Goal: Task Accomplishment & Management: Use online tool/utility

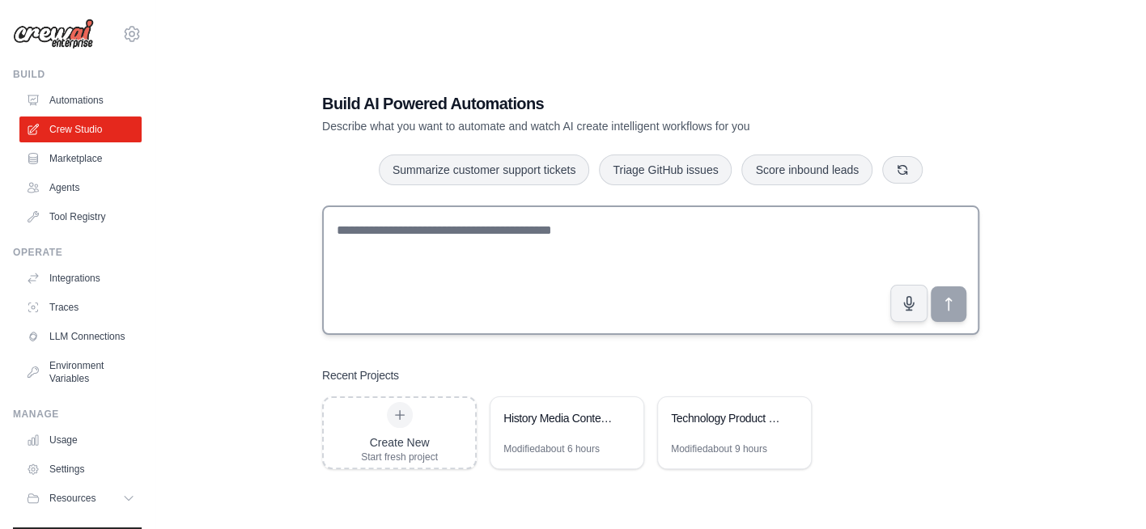
scroll to position [32, 0]
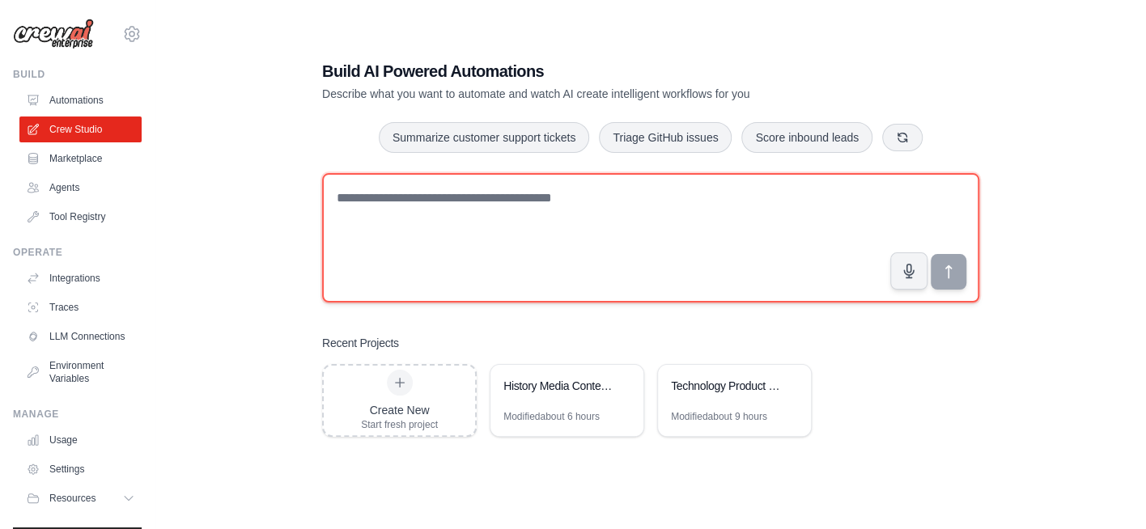
click at [502, 206] on textarea at bounding box center [650, 237] width 657 height 129
paste textarea "**********"
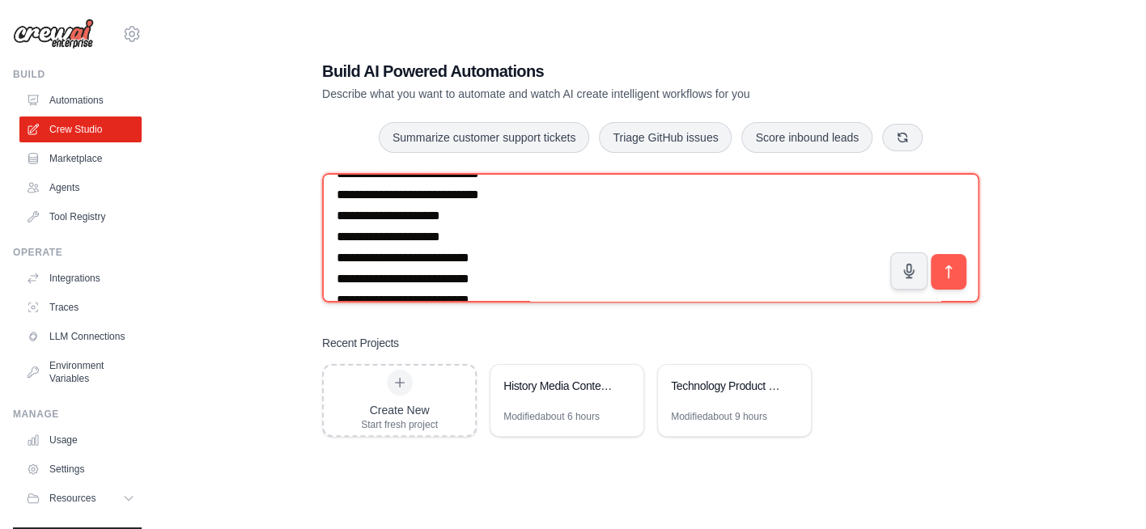
scroll to position [2884, 0]
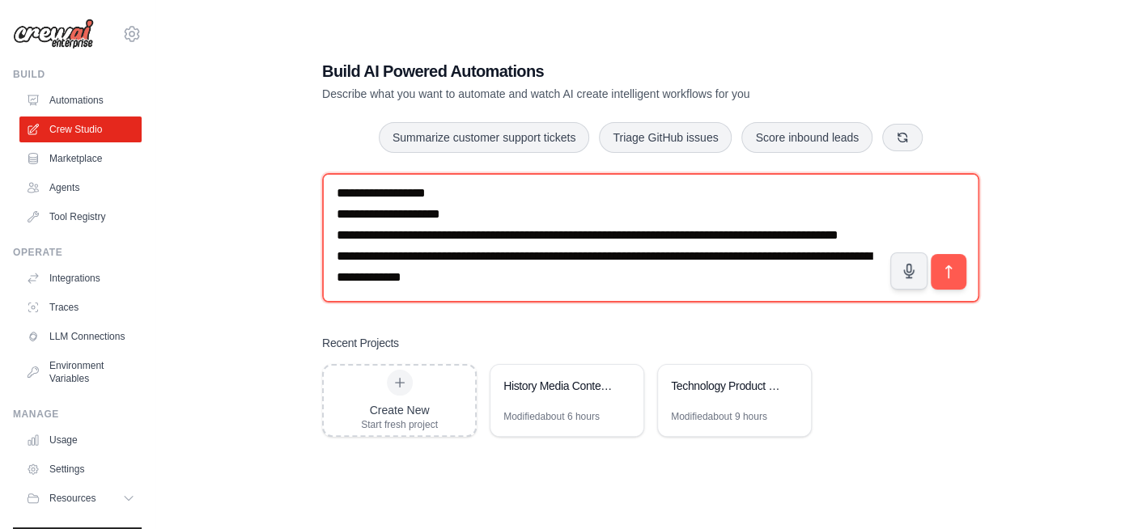
type textarea "**********"
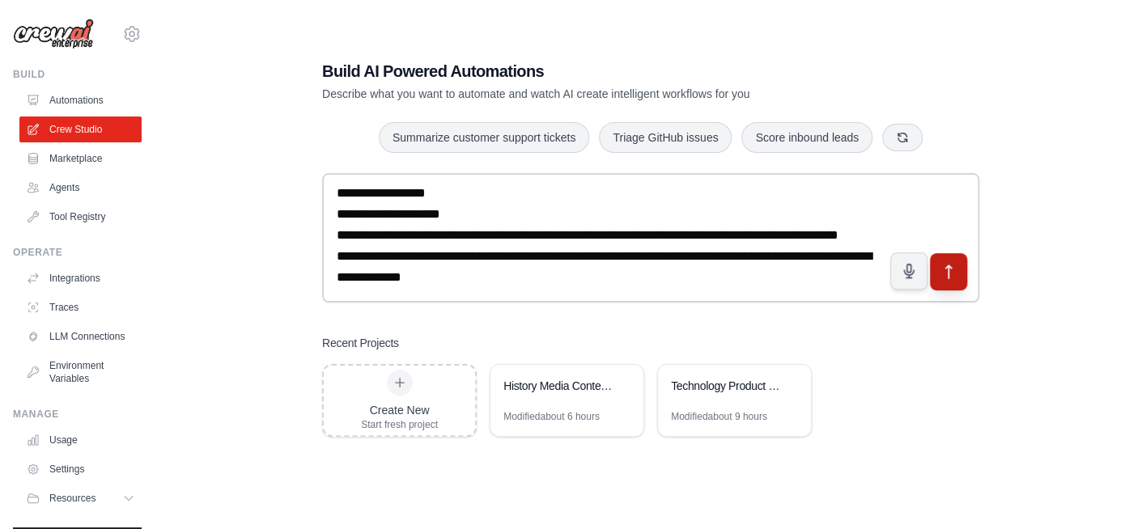
click at [951, 270] on icon "submit" at bounding box center [948, 271] width 17 height 17
click at [790, 383] on icon at bounding box center [790, 385] width 10 height 10
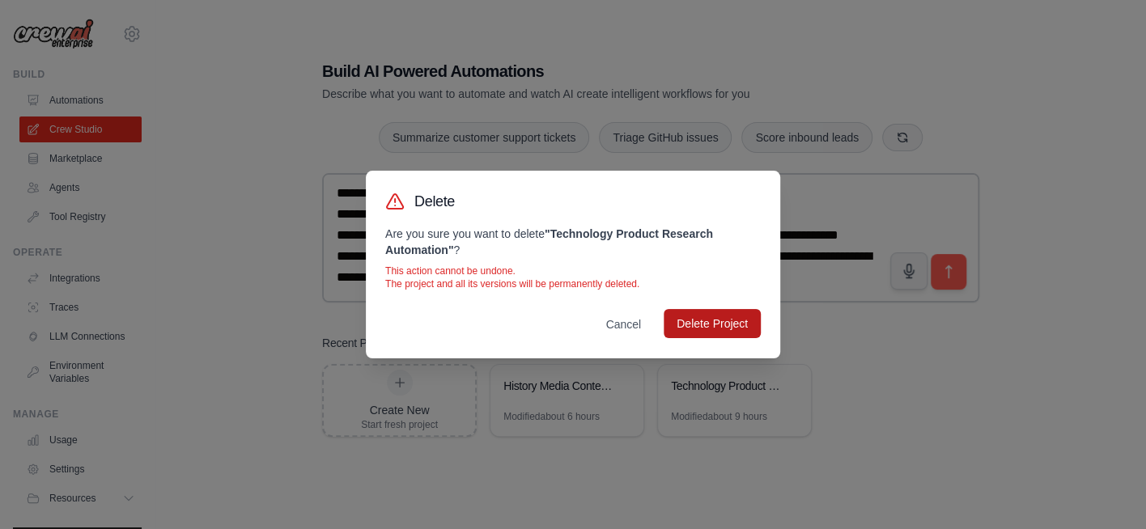
click at [713, 328] on button "Delete Project" at bounding box center [711, 323] width 97 height 29
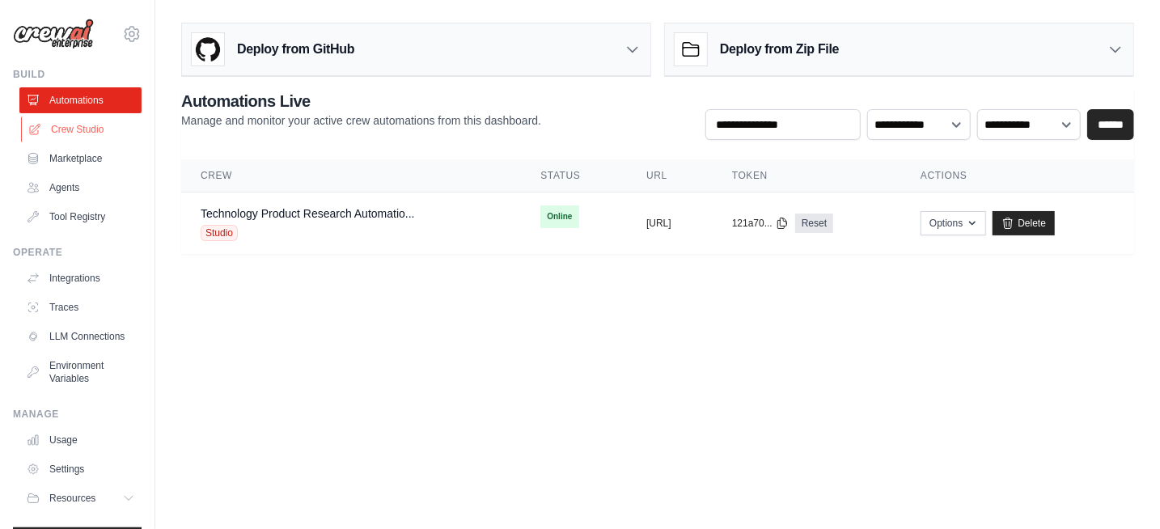
click at [91, 129] on link "Crew Studio" at bounding box center [82, 130] width 122 height 26
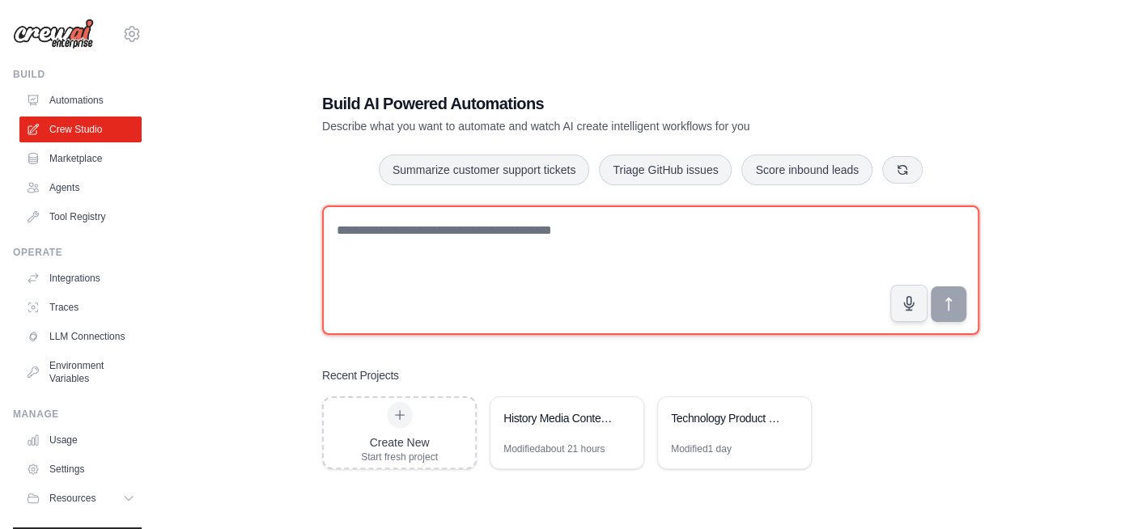
click at [569, 232] on textarea at bounding box center [650, 270] width 657 height 129
paste textarea "**********"
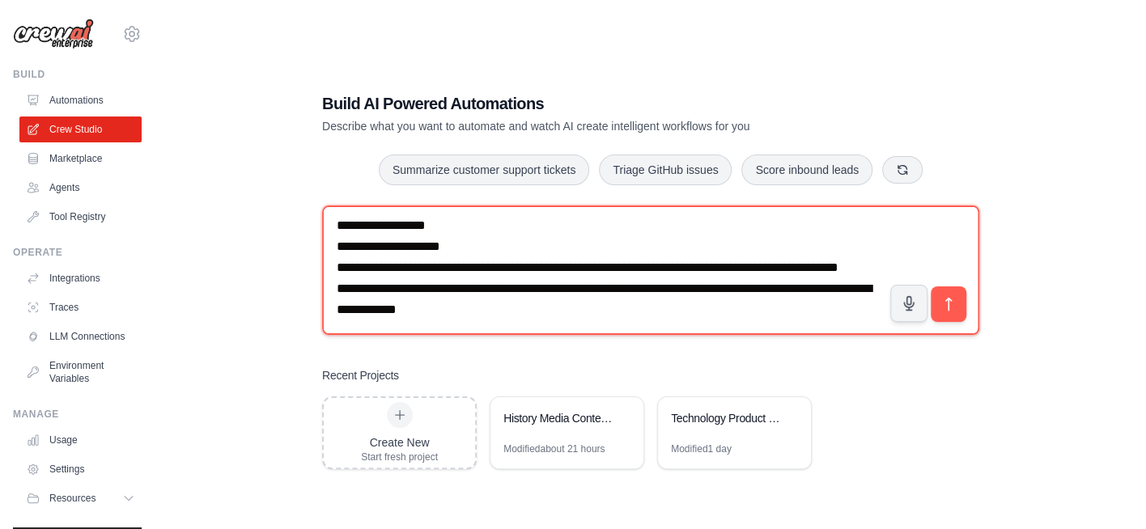
scroll to position [2864, 0]
type textarea "**********"
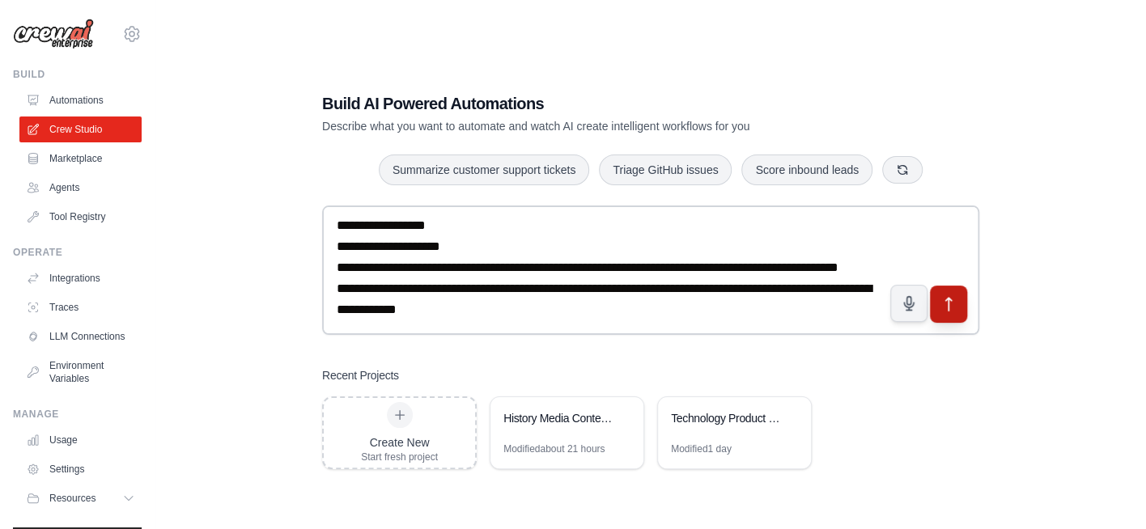
click at [945, 299] on icon "submit" at bounding box center [948, 303] width 17 height 17
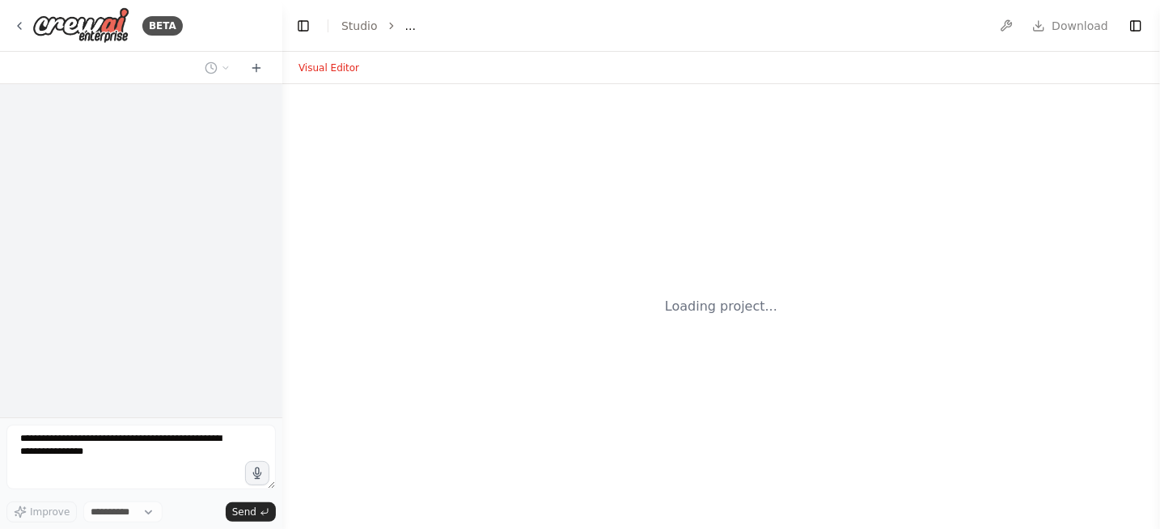
select select "****"
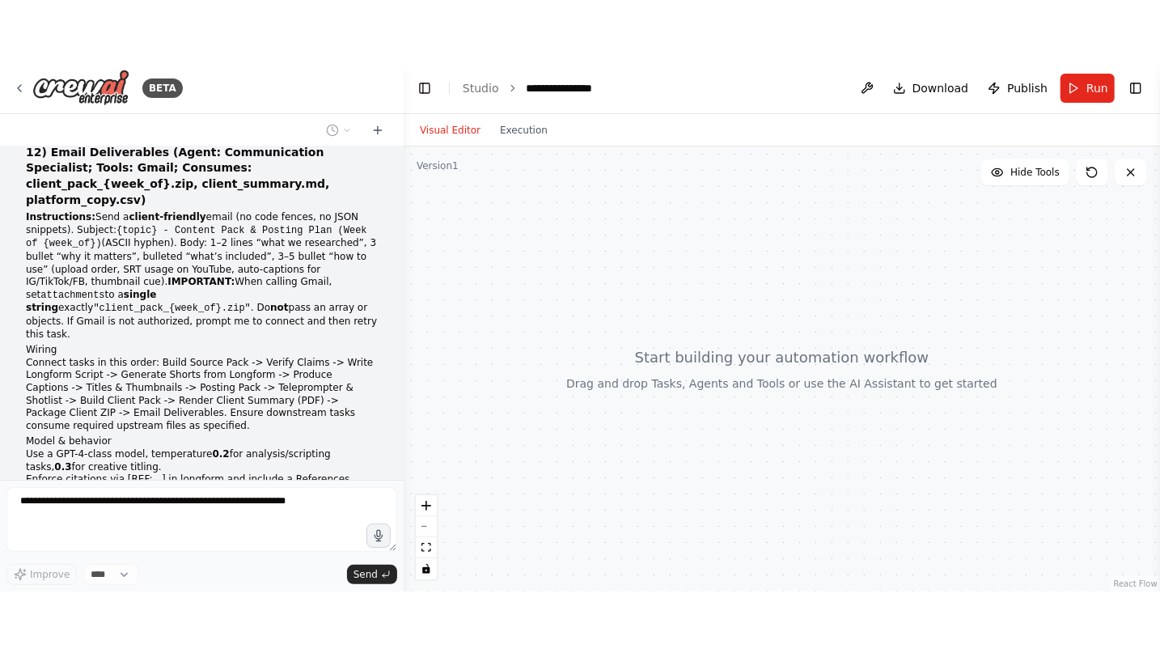
scroll to position [1723, 0]
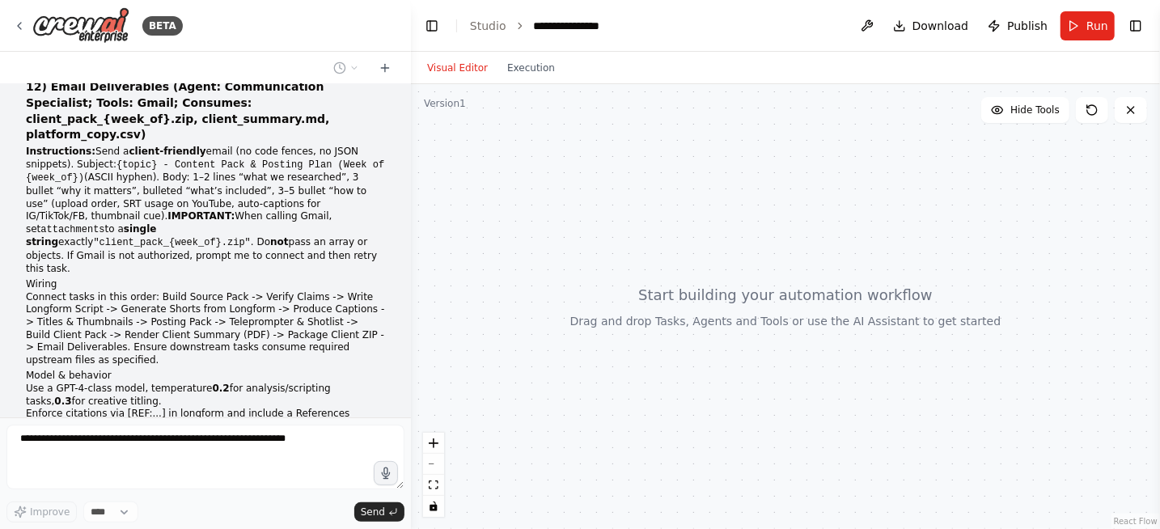
drag, startPoint x: 278, startPoint y: 223, endPoint x: 411, endPoint y: 224, distance: 133.5
click at [411, 224] on div "BETA You are the CrewAI Studio canvas builder. Create a brand-new automation na…" at bounding box center [580, 264] width 1160 height 529
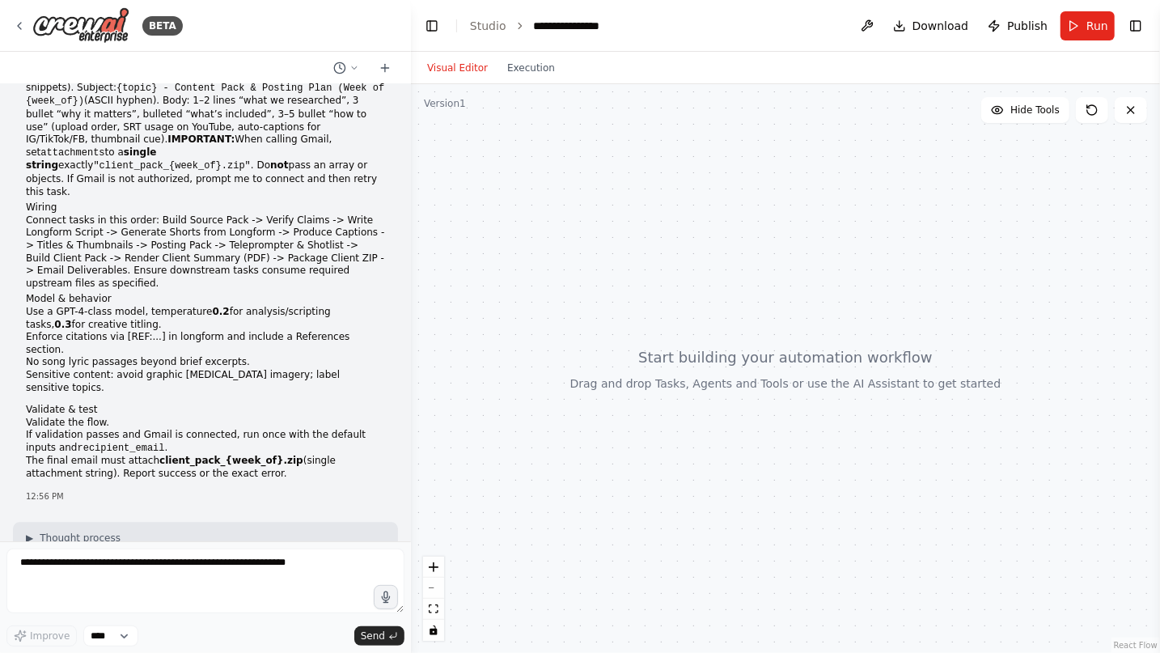
scroll to position [1882, 0]
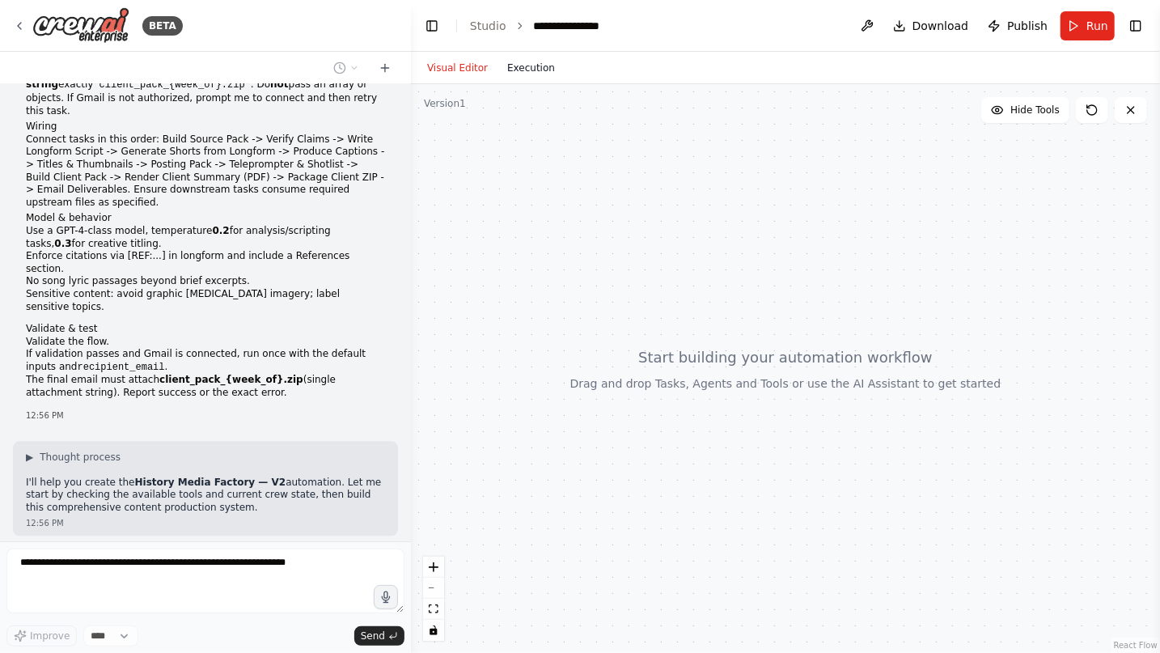
click at [525, 76] on button "Execution" at bounding box center [531, 67] width 67 height 19
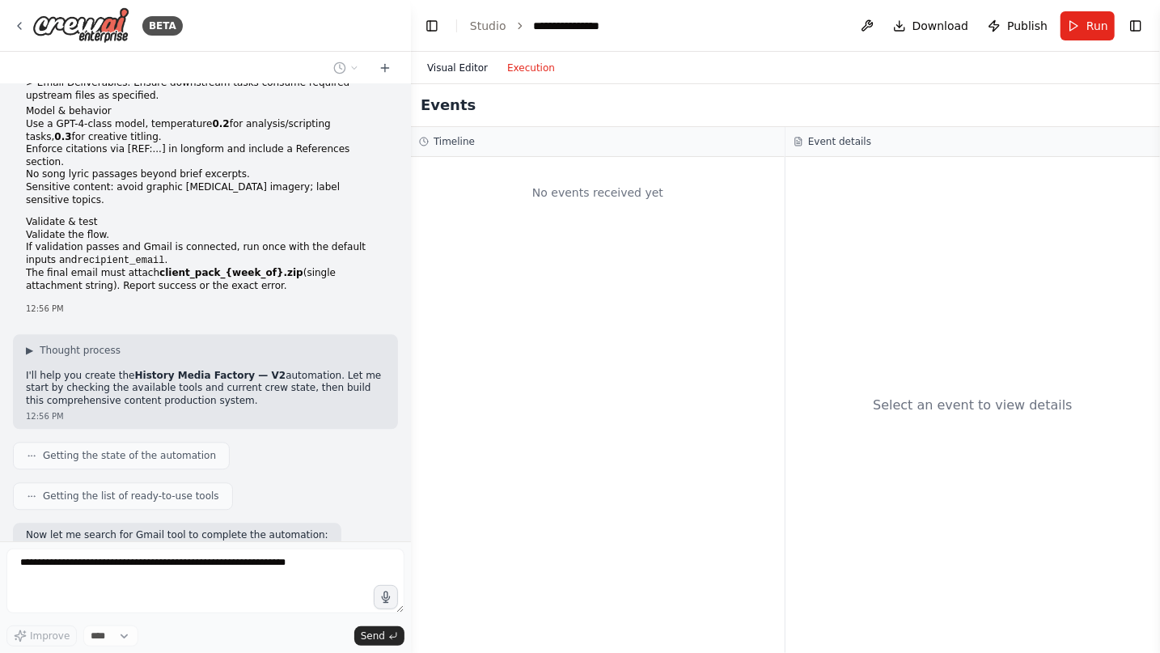
scroll to position [2002, 0]
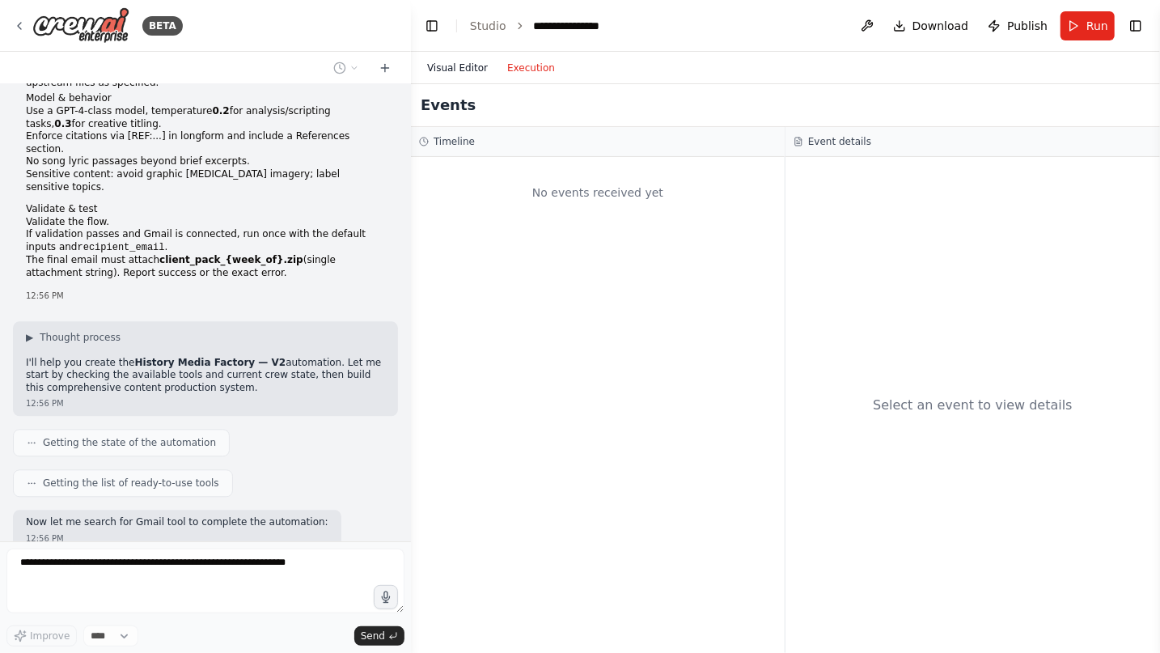
click at [469, 71] on button "Visual Editor" at bounding box center [457, 67] width 80 height 19
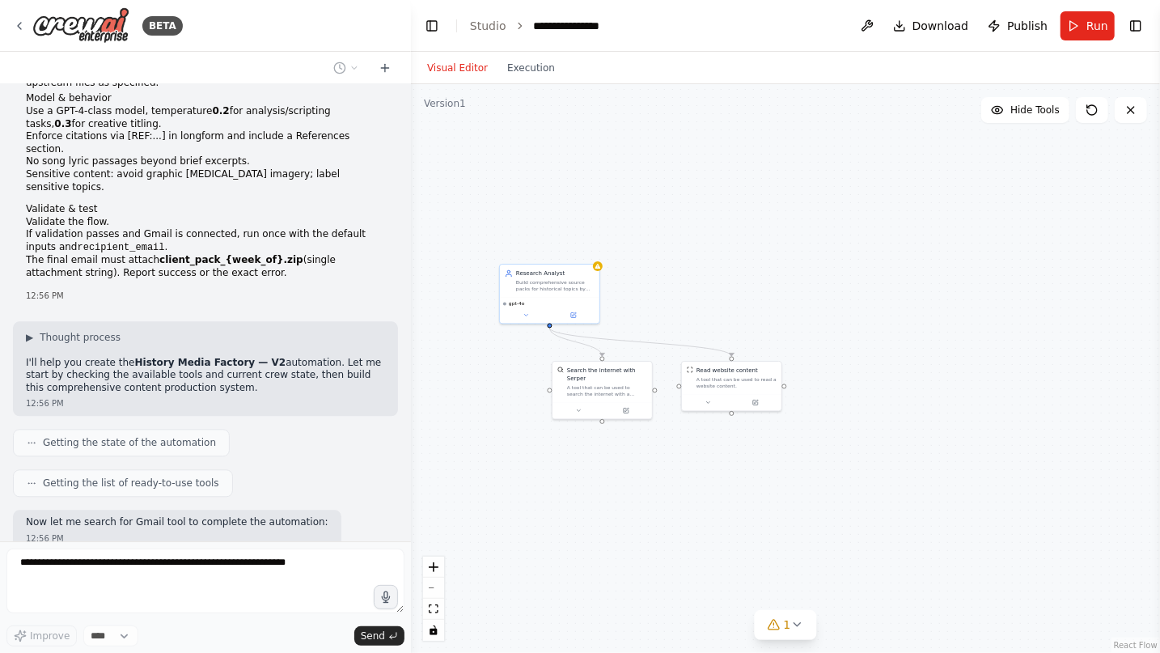
scroll to position [2055, 0]
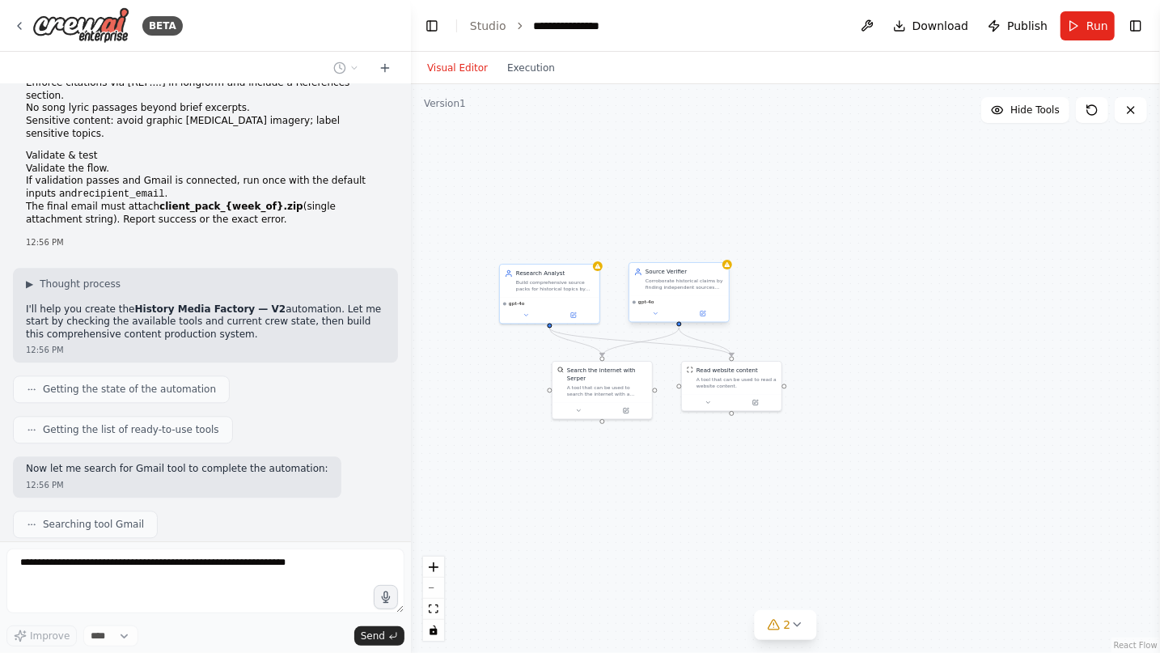
click at [701, 303] on div "gpt-4o" at bounding box center [679, 302] width 93 height 6
click at [618, 225] on div ".deletable-edge-delete-btn { width: 20px; height: 20px; border: 0px solid #ffff…" at bounding box center [785, 368] width 749 height 569
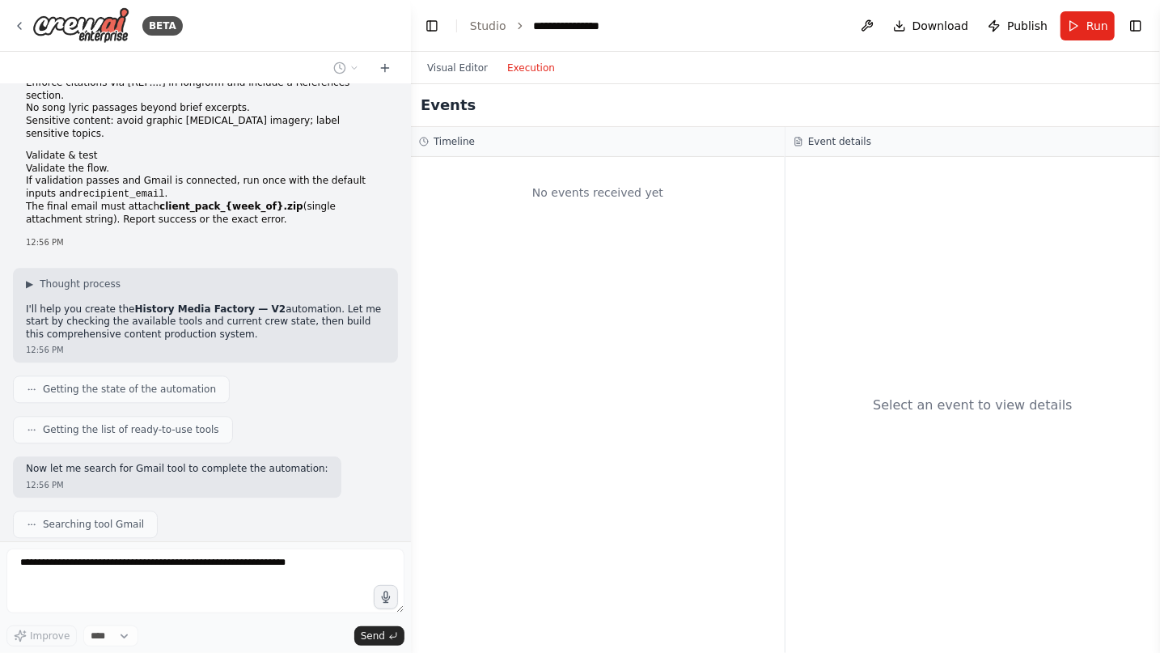
click at [523, 69] on button "Execution" at bounding box center [531, 67] width 67 height 19
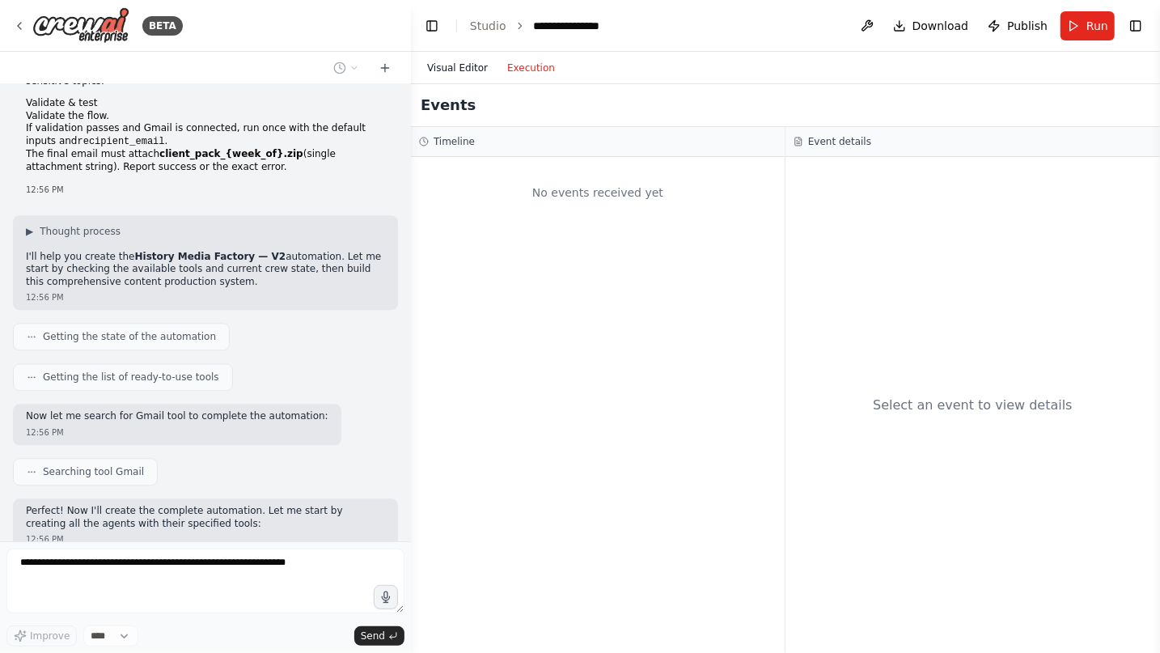
click at [456, 67] on button "Visual Editor" at bounding box center [457, 67] width 80 height 19
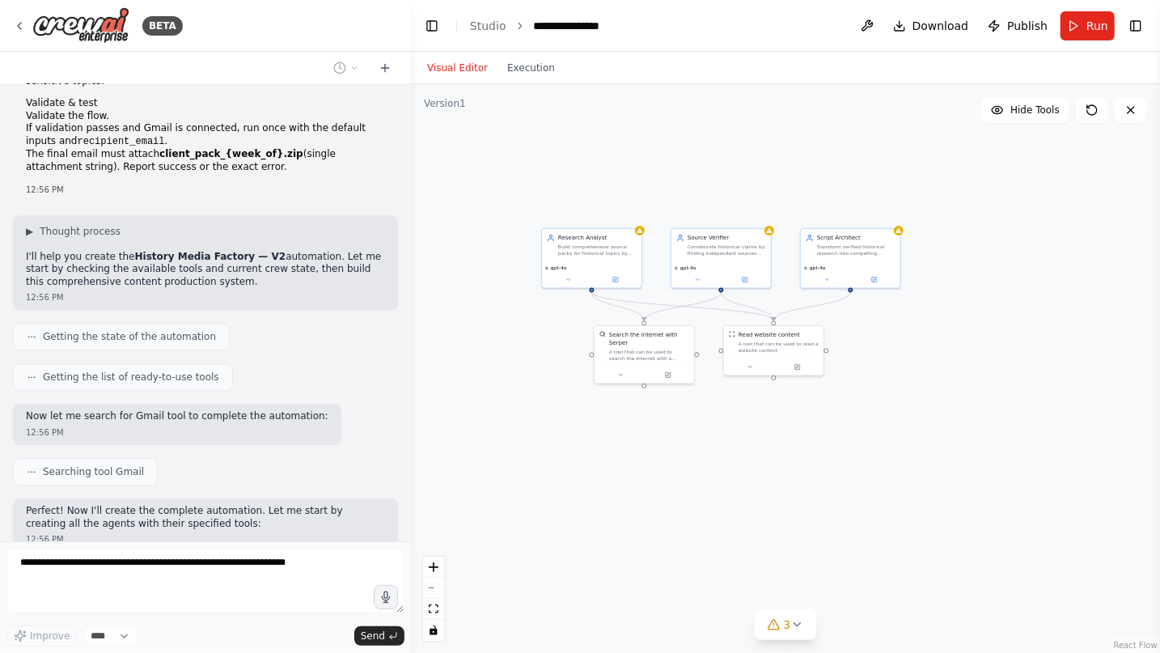
drag, startPoint x: 694, startPoint y: 481, endPoint x: 731, endPoint y: 445, distance: 50.9
click at [731, 445] on div ".deletable-edge-delete-btn { width: 20px; height: 20px; border: 0px solid #ffff…" at bounding box center [785, 368] width 749 height 569
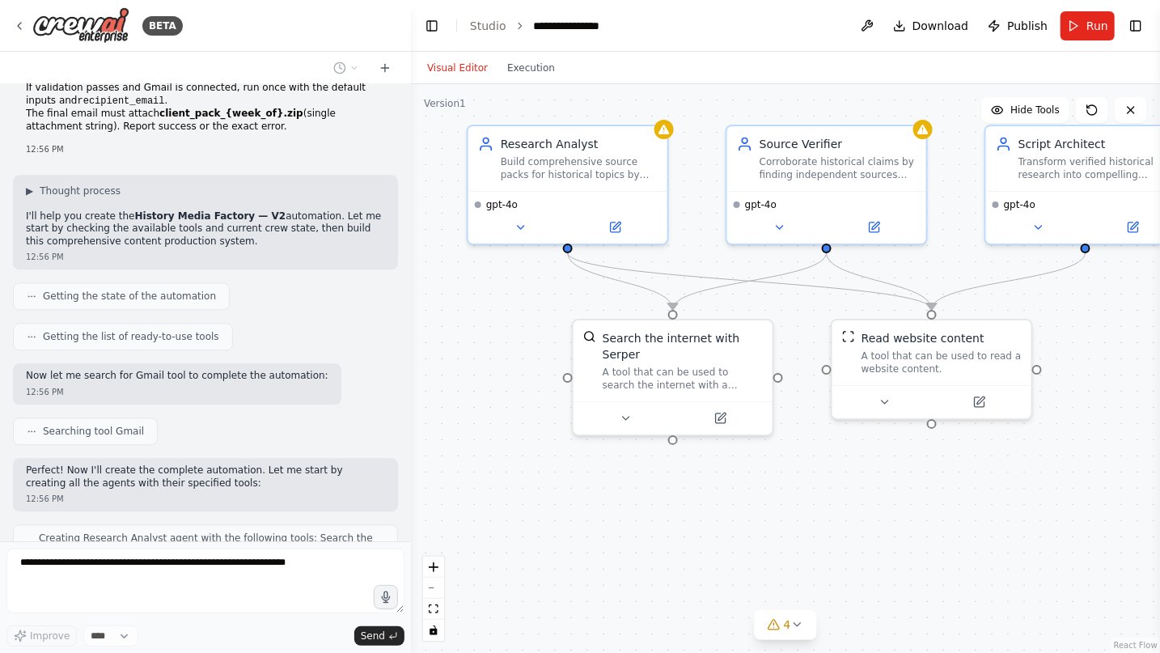
drag, startPoint x: 614, startPoint y: 443, endPoint x: 621, endPoint y: 630, distance: 187.0
click at [621, 528] on div ".deletable-edge-delete-btn { width: 20px; height: 20px; border: 0px solid #ffff…" at bounding box center [785, 368] width 749 height 569
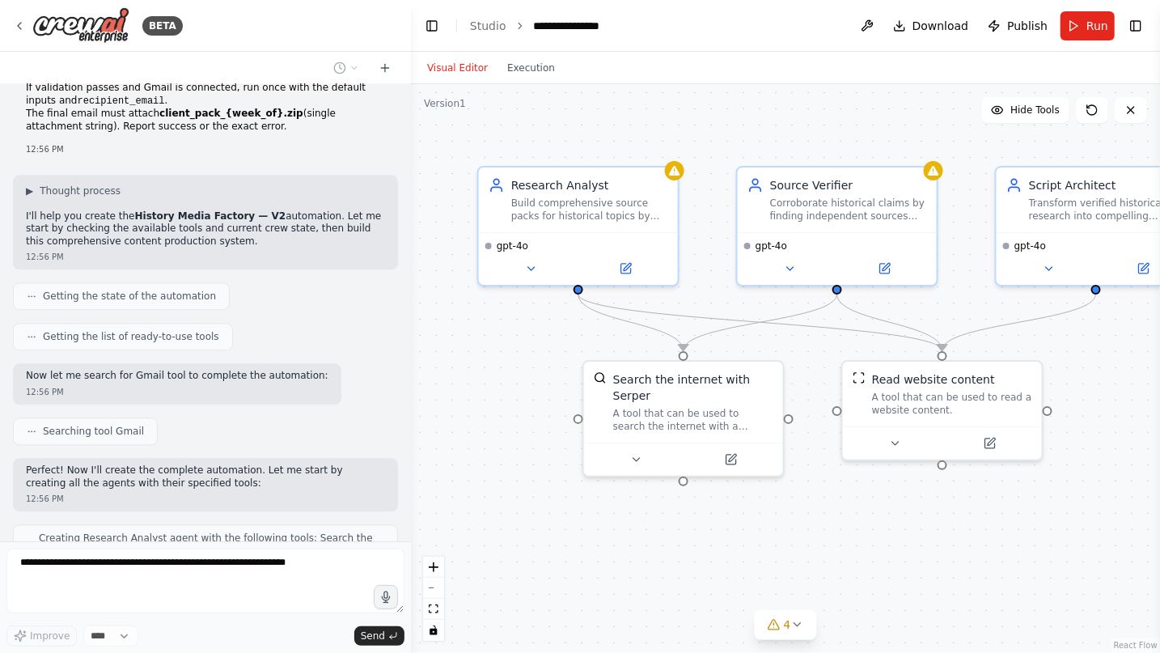
scroll to position [2188, 0]
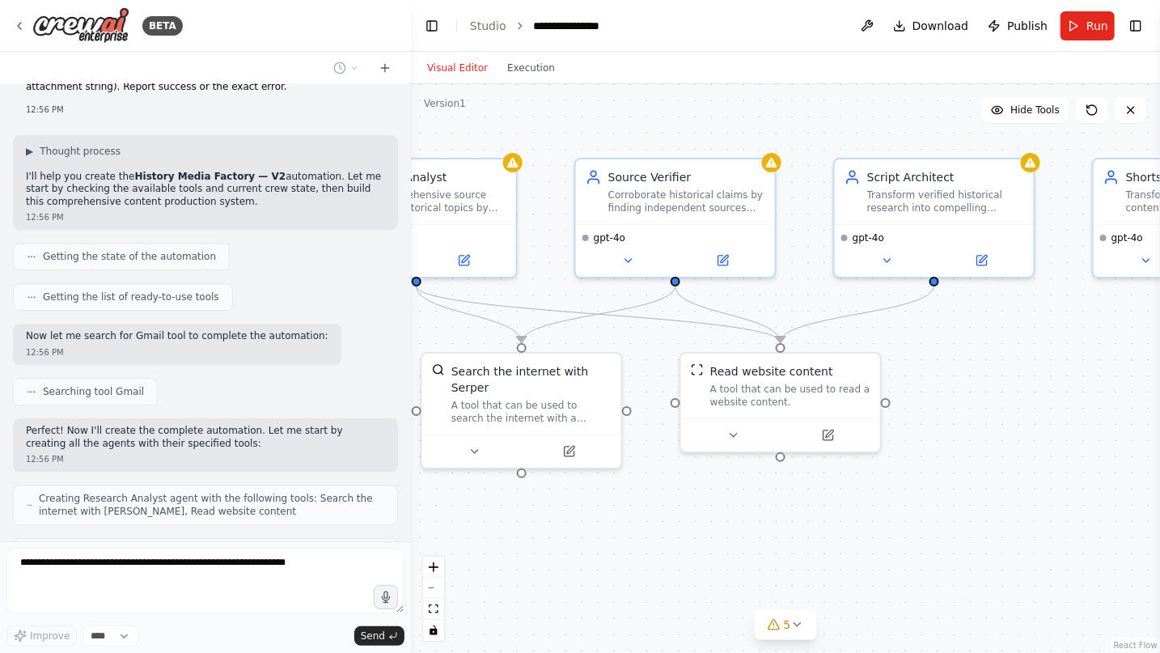
drag, startPoint x: 777, startPoint y: 540, endPoint x: 611, endPoint y: 532, distance: 166.1
click at [611, 528] on div ".deletable-edge-delete-btn { width: 20px; height: 20px; border: 0px solid #ffff…" at bounding box center [785, 368] width 749 height 569
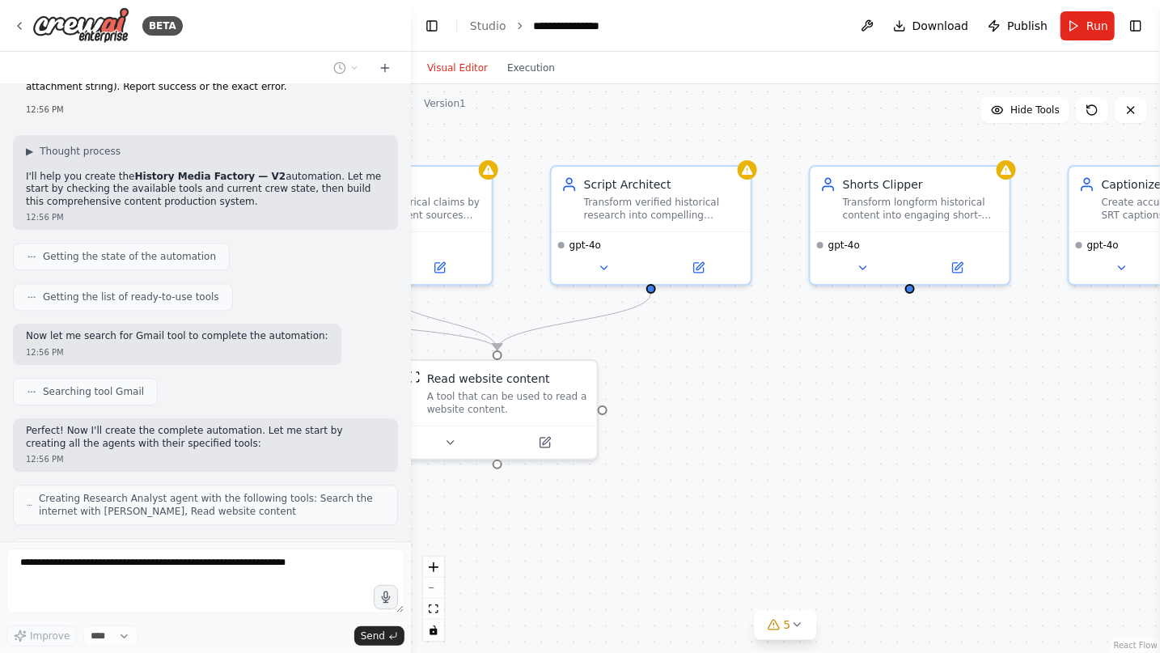
drag, startPoint x: 1018, startPoint y: 489, endPoint x: 711, endPoint y: 489, distance: 306.6
click at [711, 489] on div ".deletable-edge-delete-btn { width: 20px; height: 20px; border: 0px solid #ffff…" at bounding box center [785, 368] width 749 height 569
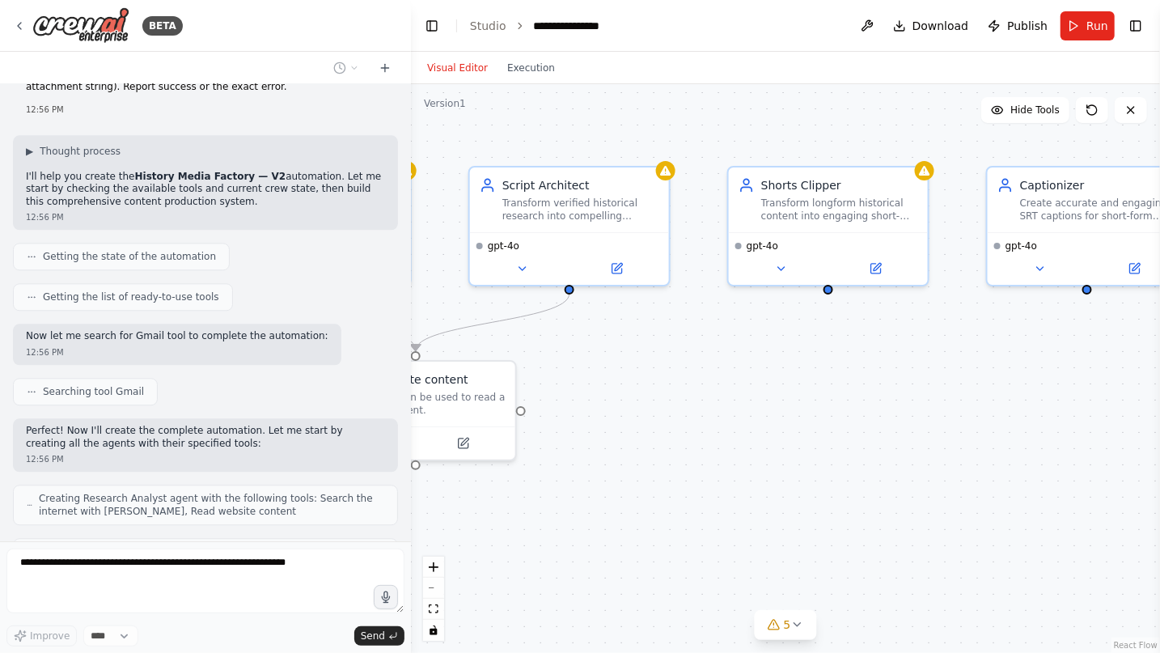
scroll to position [2227, 0]
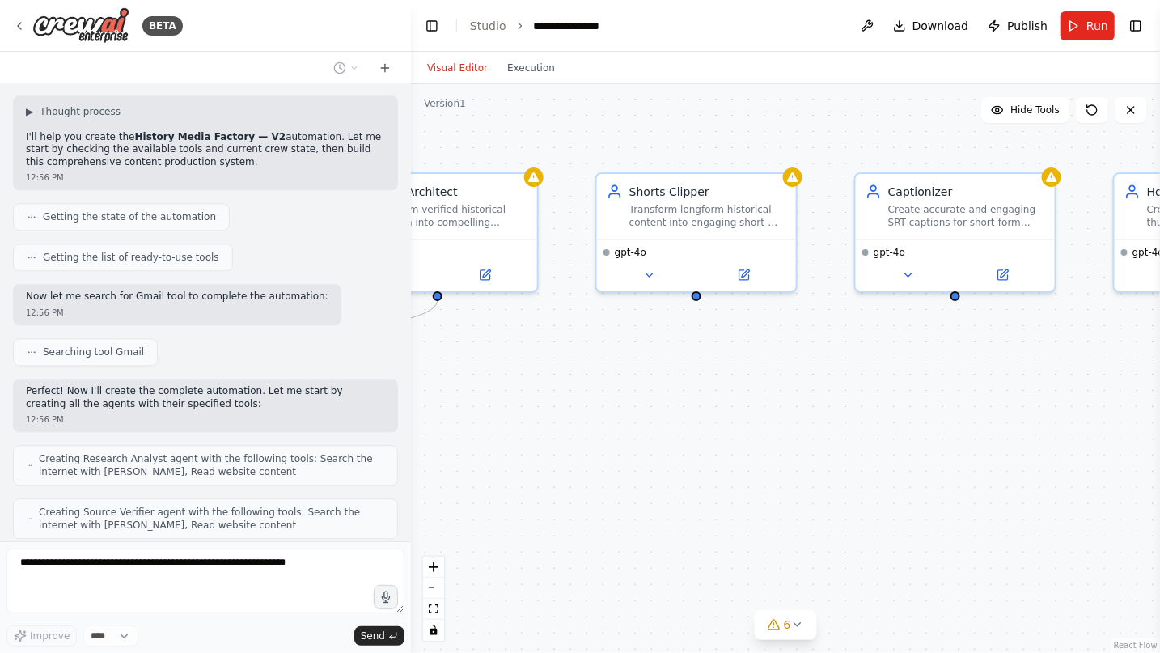
drag, startPoint x: 937, startPoint y: 457, endPoint x: 753, endPoint y: 471, distance: 184.2
click at [753, 471] on div ".deletable-edge-delete-btn { width: 20px; height: 20px; border: 0px solid #ffff…" at bounding box center [785, 368] width 749 height 569
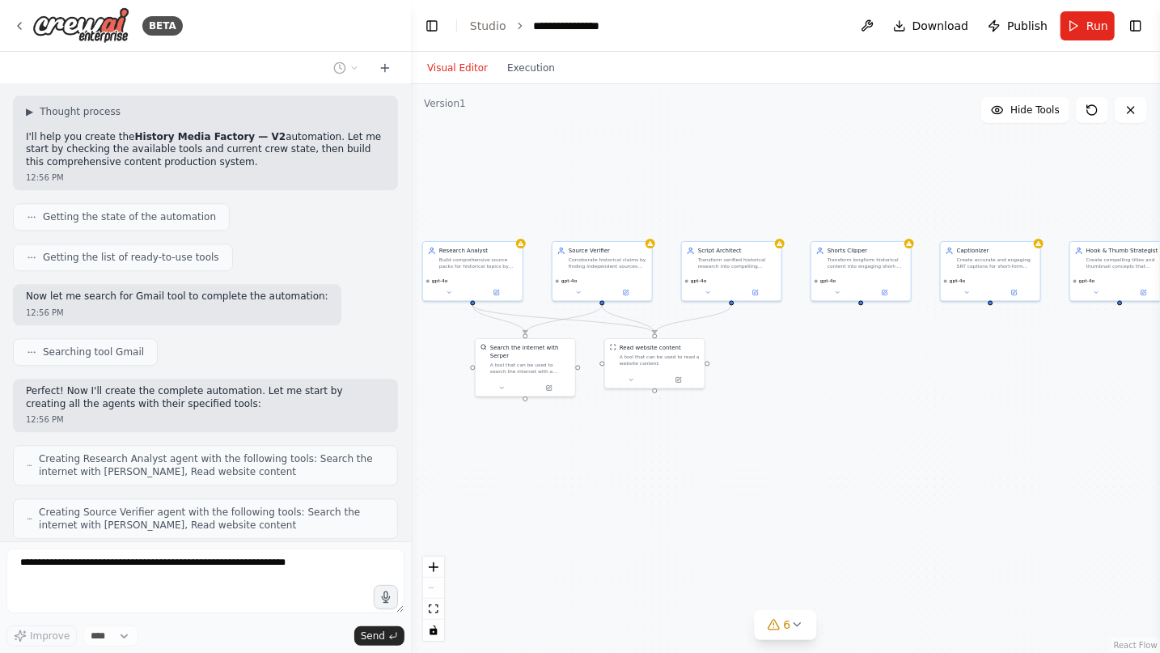
drag, startPoint x: 794, startPoint y: 499, endPoint x: 926, endPoint y: 420, distance: 153.9
click at [926, 420] on div ".deletable-edge-delete-btn { width: 20px; height: 20px; border: 0px solid #ffff…" at bounding box center [785, 368] width 749 height 569
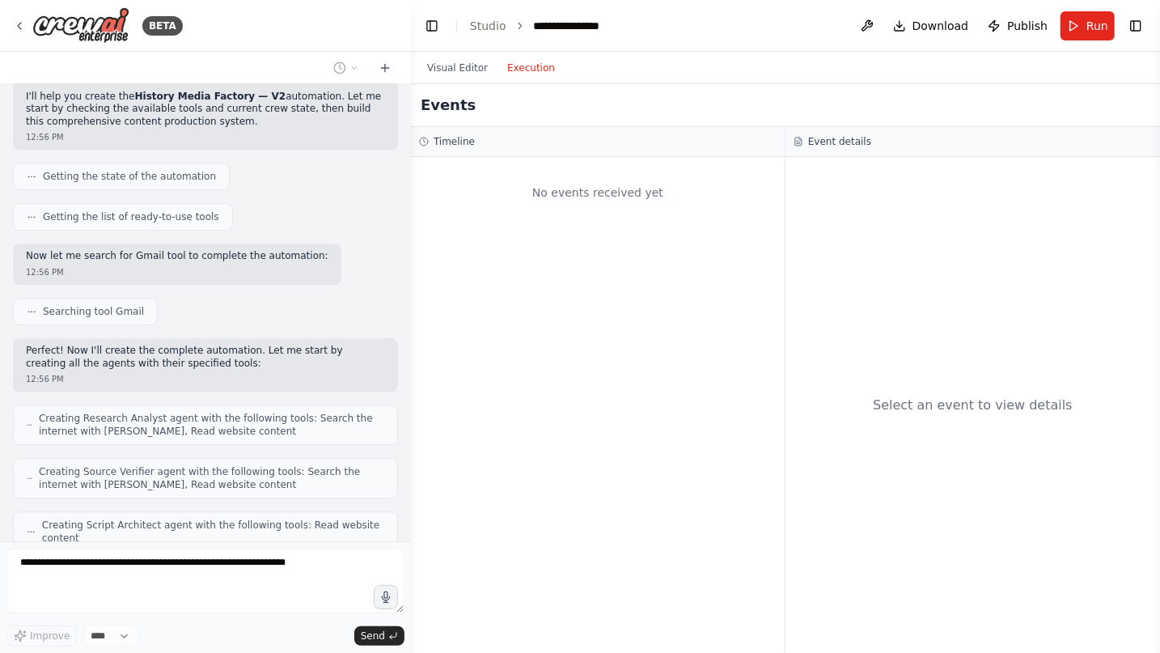
click at [526, 71] on button "Execution" at bounding box center [531, 67] width 67 height 19
click at [454, 70] on button "Visual Editor" at bounding box center [457, 67] width 80 height 19
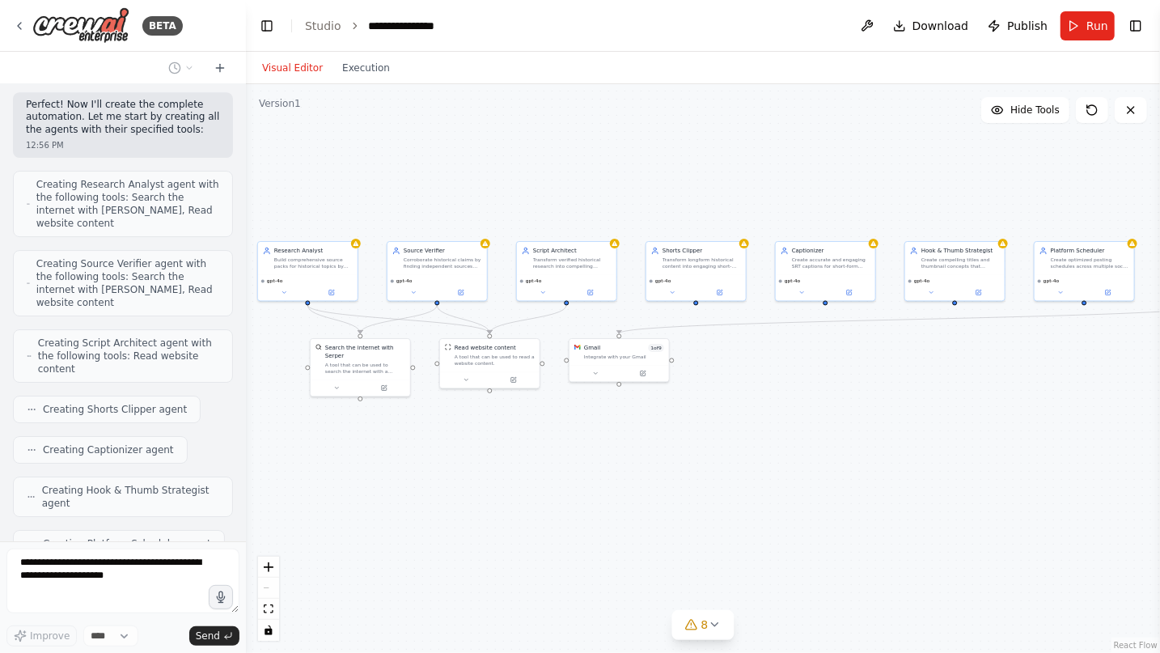
scroll to position [3091, 0]
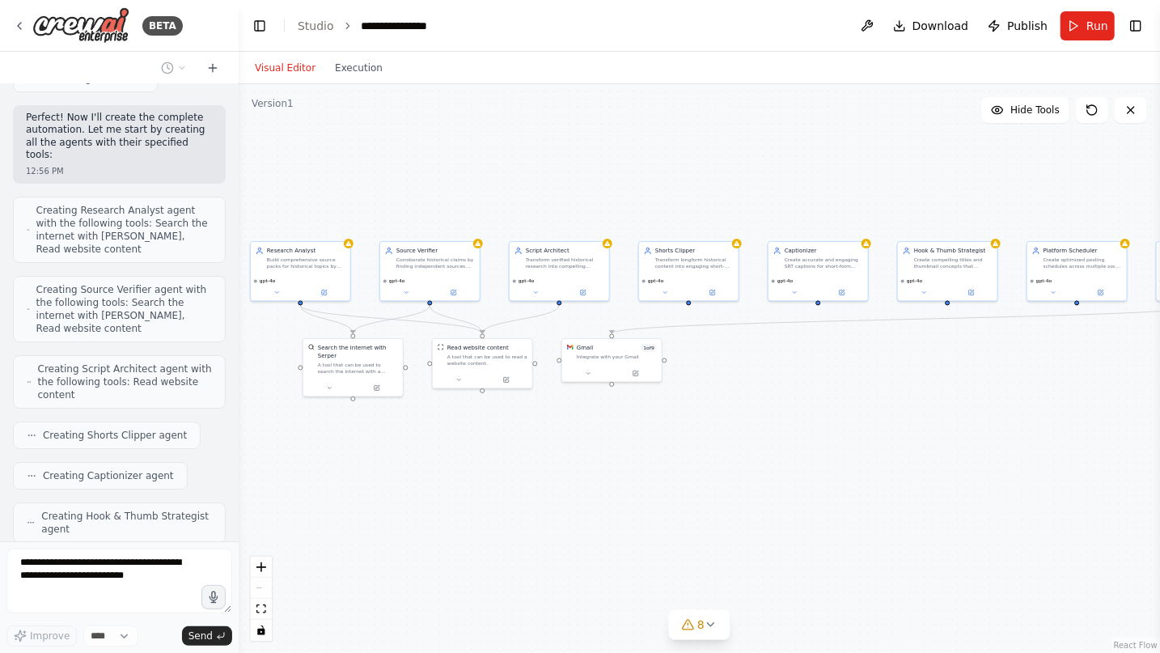
drag, startPoint x: 407, startPoint y: 211, endPoint x: 239, endPoint y: 207, distance: 168.3
click at [239, 207] on div "BETA You are the CrewAI Studio canvas builder. Create a brand-new automation na…" at bounding box center [580, 326] width 1160 height 653
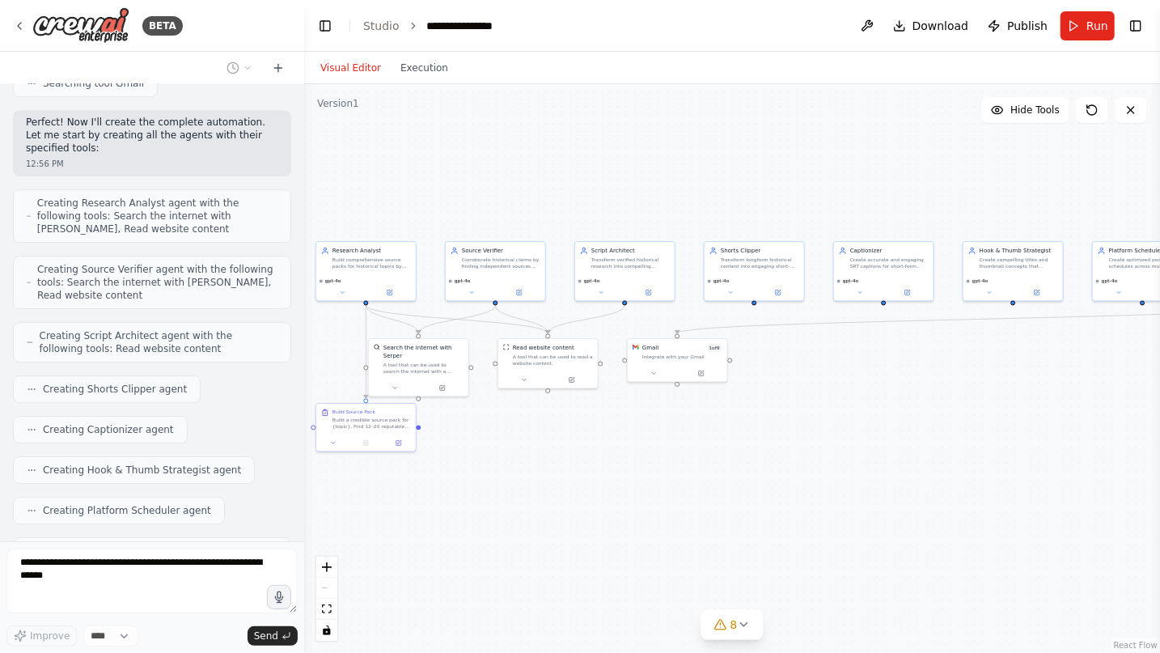
scroll to position [3047, 0]
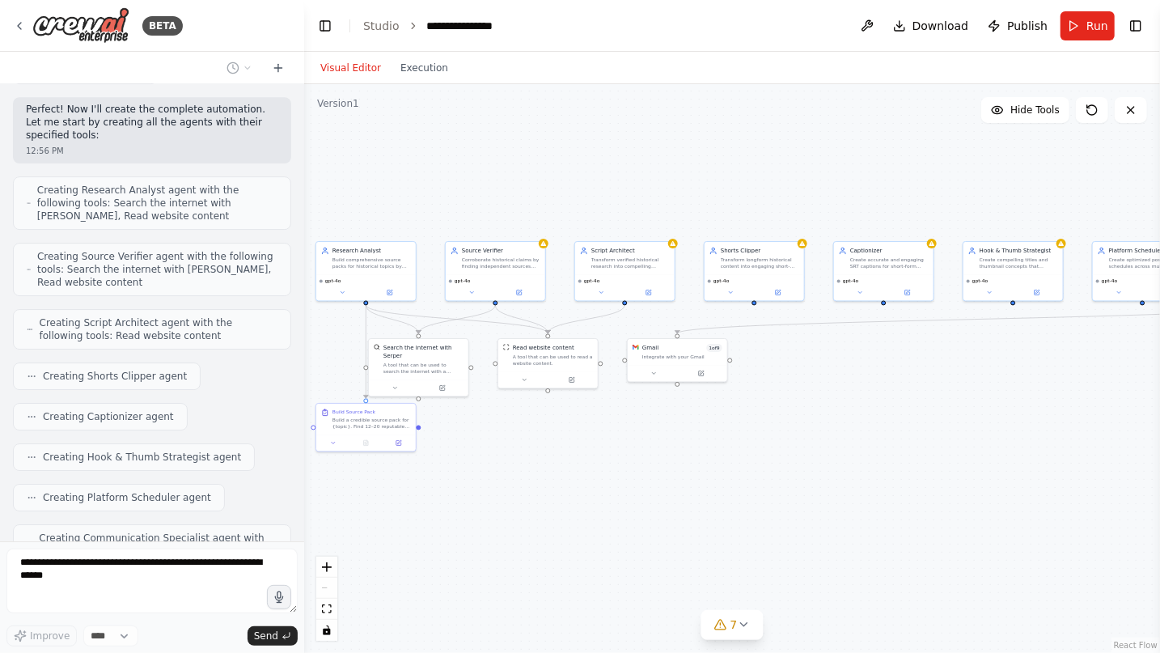
drag, startPoint x: 236, startPoint y: 349, endPoint x: 304, endPoint y: 343, distance: 68.2
click at [304, 343] on div "BETA You are the CrewAI Studio canvas builder. Create a brand-new automation na…" at bounding box center [580, 326] width 1160 height 653
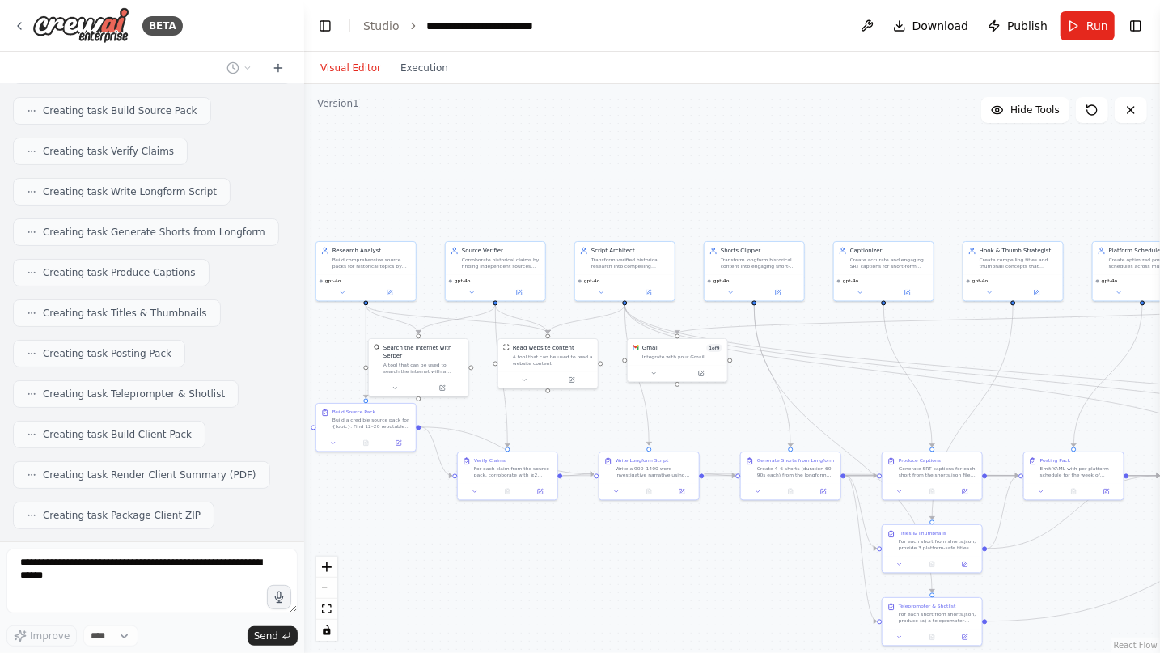
scroll to position [3634, 0]
click at [418, 69] on button "Execution" at bounding box center [424, 67] width 67 height 19
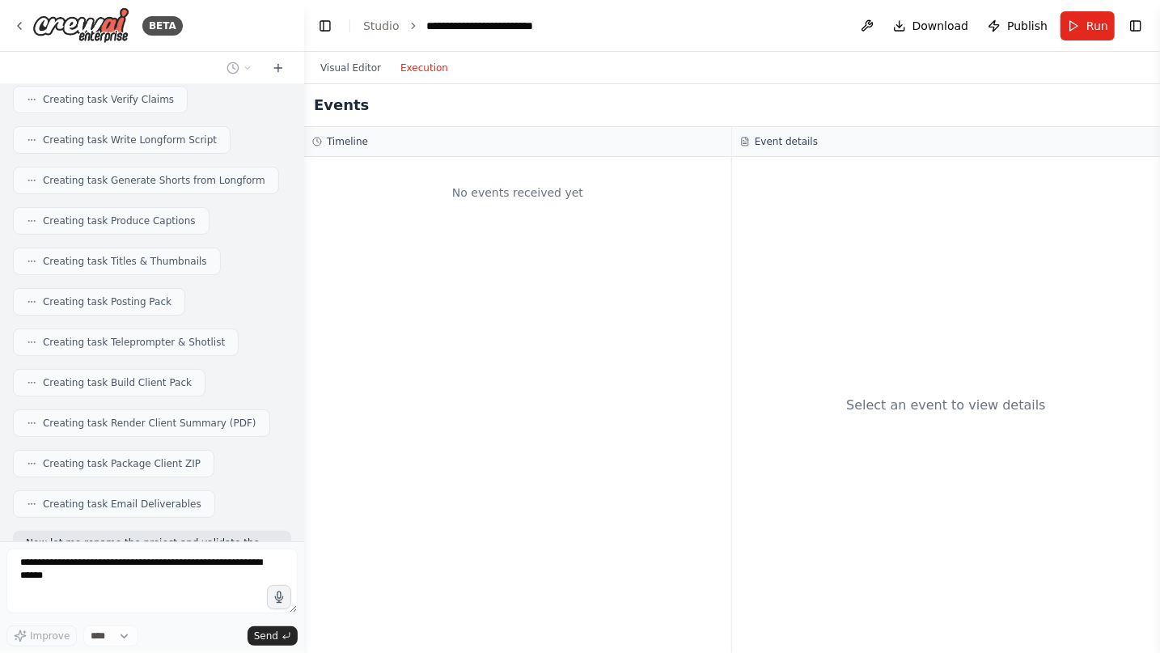
scroll to position [3740, 0]
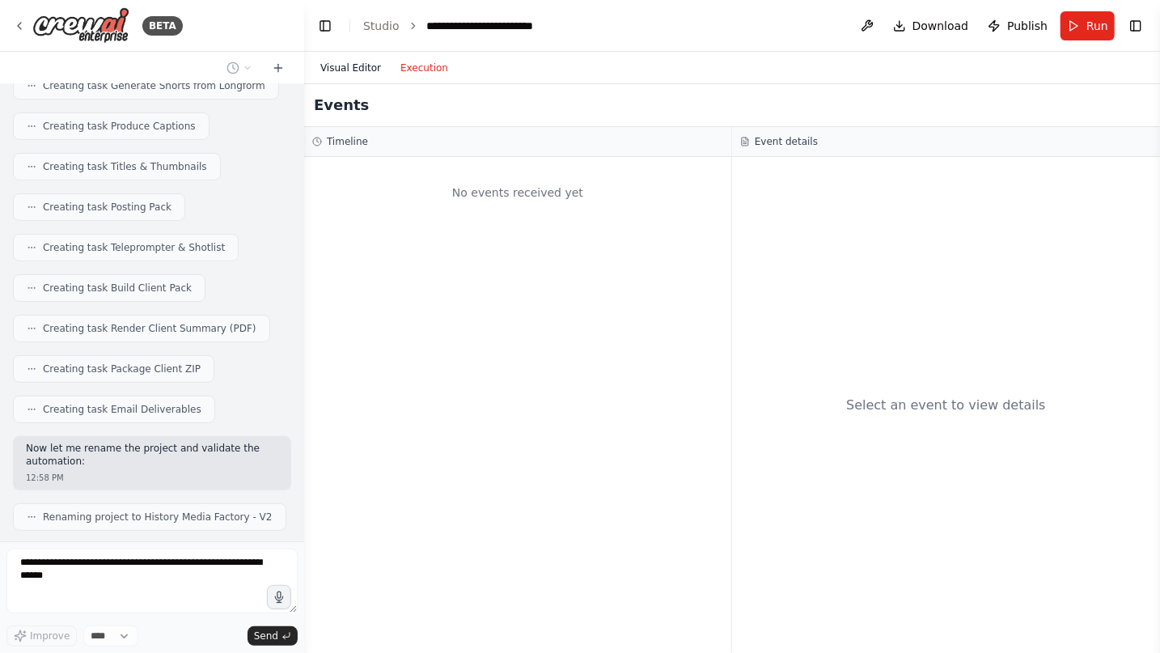
click at [336, 71] on button "Visual Editor" at bounding box center [351, 67] width 80 height 19
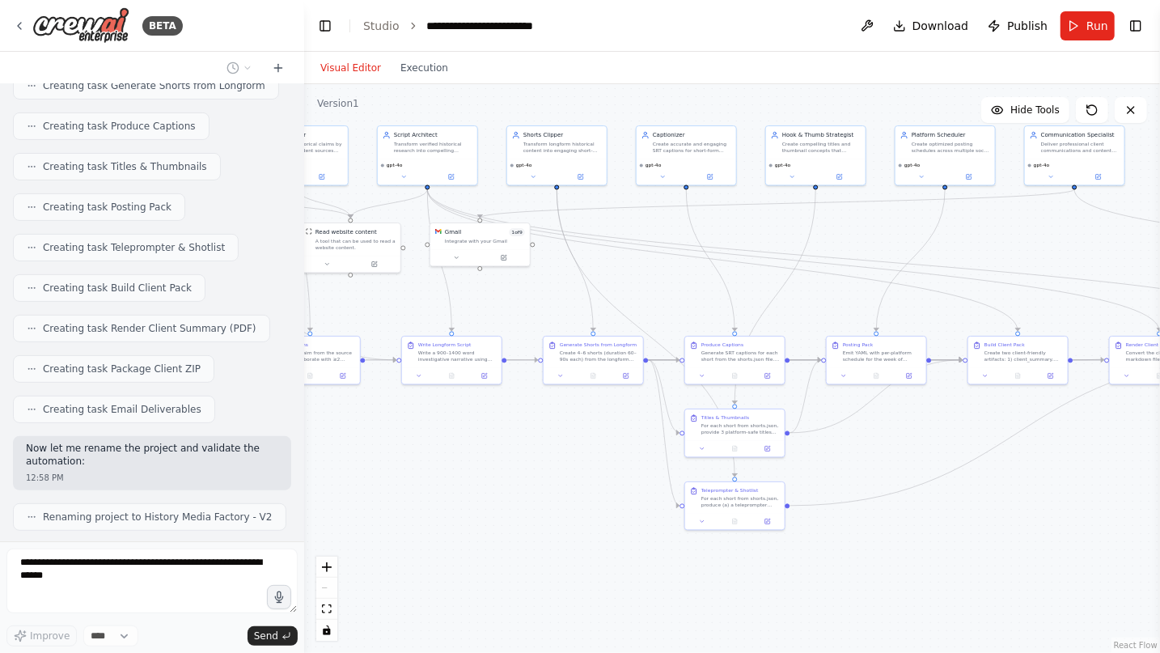
drag, startPoint x: 732, startPoint y: 581, endPoint x: 535, endPoint y: 465, distance: 228.8
click at [535, 465] on div ".deletable-edge-delete-btn { width: 20px; height: 20px; border: 0px solid #ffff…" at bounding box center [732, 368] width 856 height 569
drag, startPoint x: 942, startPoint y: 456, endPoint x: 875, endPoint y: 478, distance: 70.1
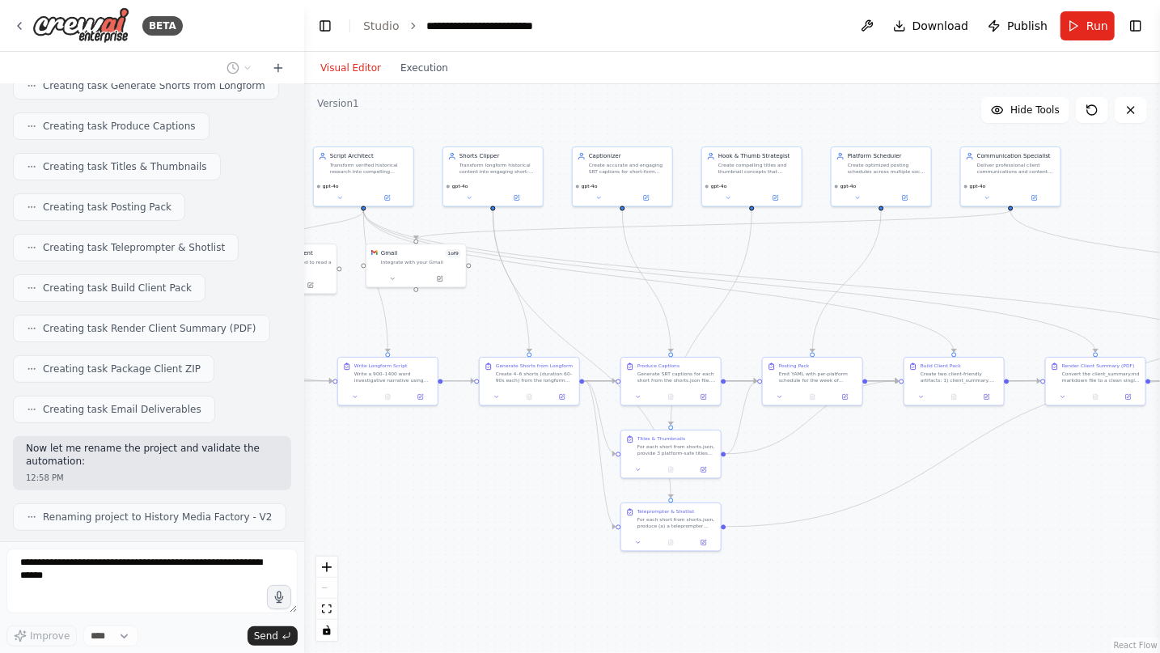
drag, startPoint x: 875, startPoint y: 478, endPoint x: 954, endPoint y: 489, distance: 79.3
click at [954, 489] on div ".deletable-edge-delete-btn { width: 20px; height: 20px; border: 0px solid #ffff…" at bounding box center [732, 368] width 856 height 569
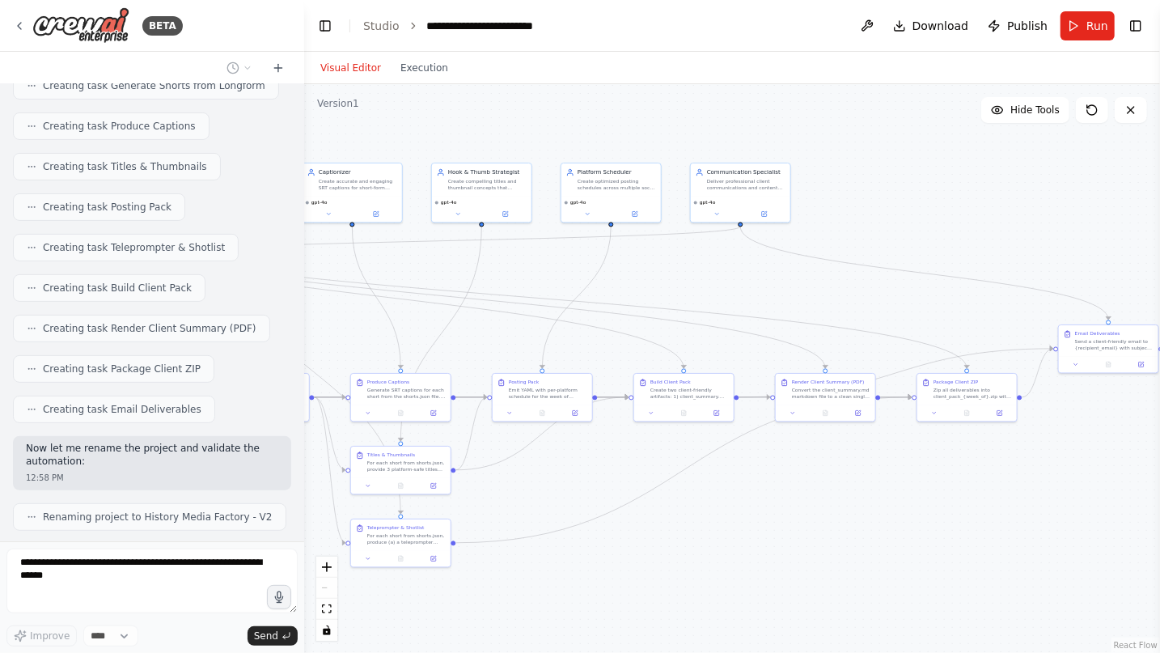
drag, startPoint x: 997, startPoint y: 504, endPoint x: 707, endPoint y: 516, distance: 289.9
click at [707, 516] on div ".deletable-edge-delete-btn { width: 20px; height: 20px; border: 0px solid #ffff…" at bounding box center [732, 368] width 856 height 569
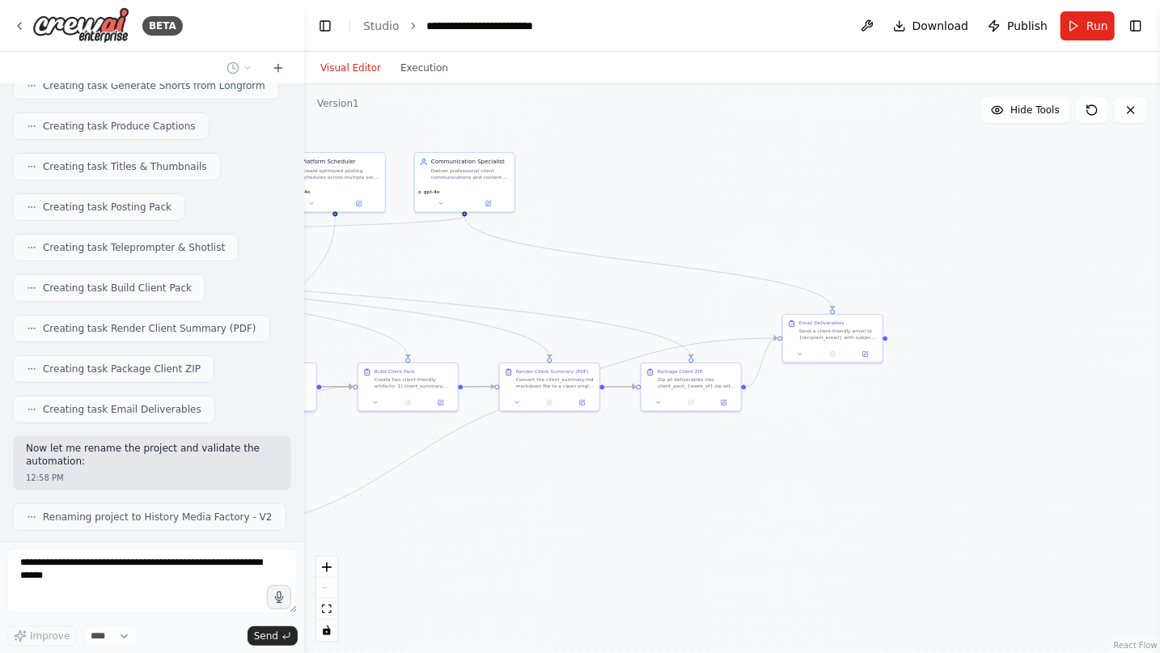
drag, startPoint x: 1035, startPoint y: 542, endPoint x: 851, endPoint y: 520, distance: 185.0
click at [778, 528] on div ".deletable-edge-delete-btn { width: 20px; height: 20px; border: 0px solid #ffff…" at bounding box center [732, 368] width 856 height 569
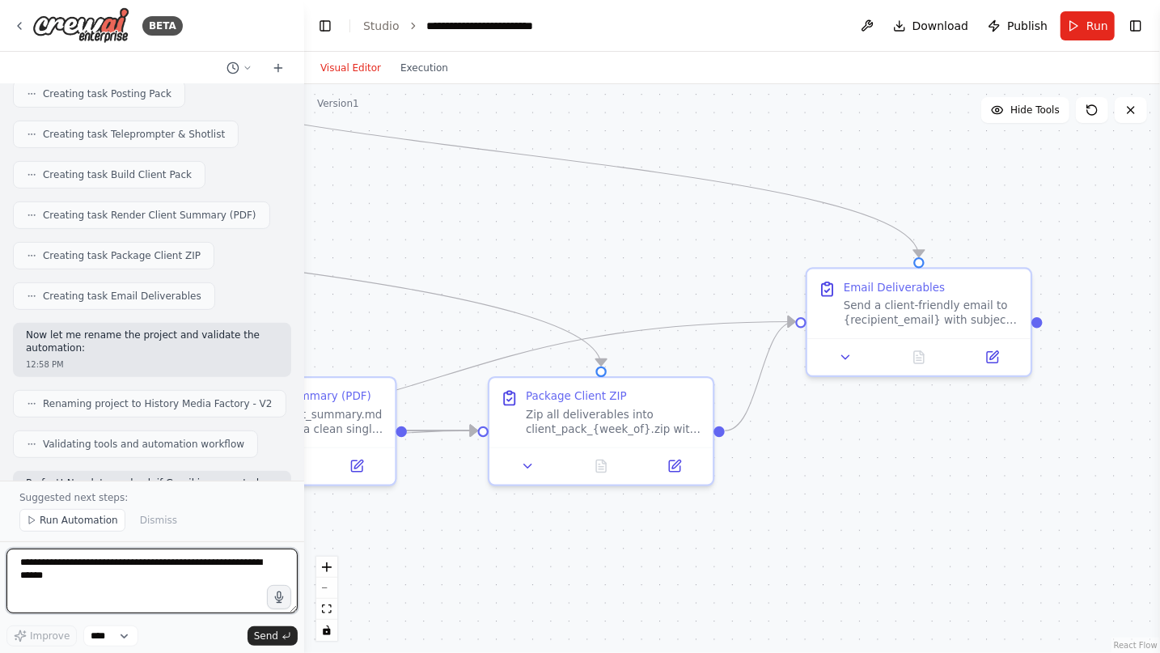
drag, startPoint x: 795, startPoint y: 310, endPoint x: 916, endPoint y: 513, distance: 236.2
click at [916, 513] on div ".deletable-edge-delete-btn { width: 20px; height: 20px; border: 0px solid #ffff…" at bounding box center [732, 368] width 856 height 569
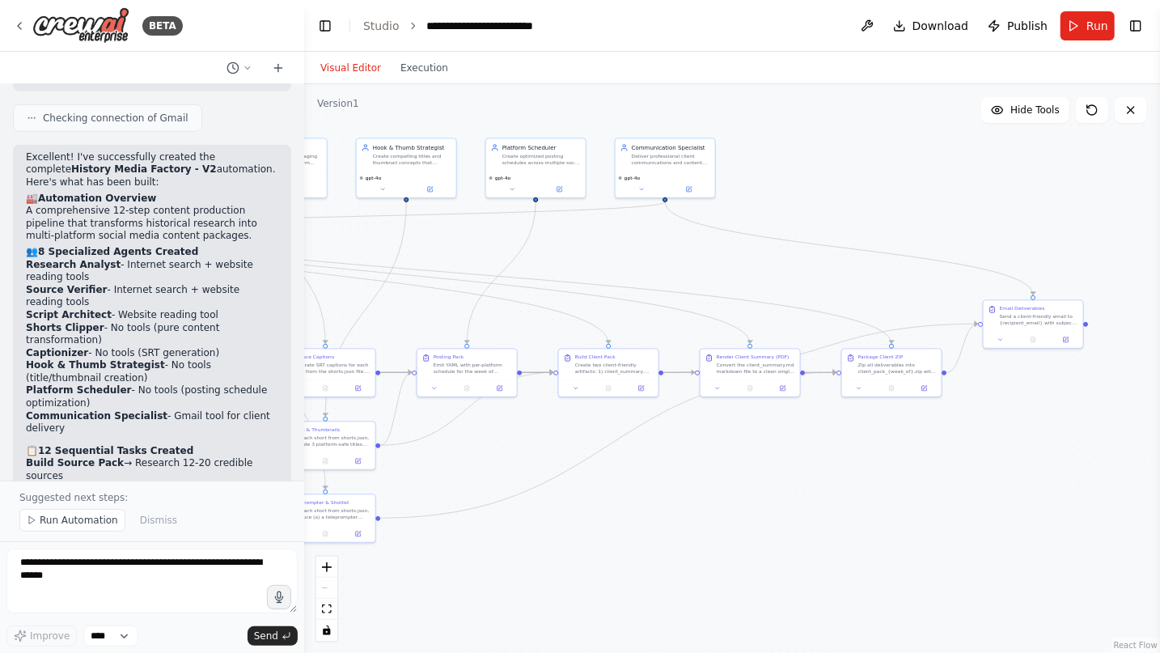
drag, startPoint x: 770, startPoint y: 595, endPoint x: 890, endPoint y: 464, distance: 177.5
click at [890, 466] on div ".deletable-edge-delete-btn { width: 20px; height: 20px; border: 0px solid #ffff…" at bounding box center [732, 368] width 856 height 569
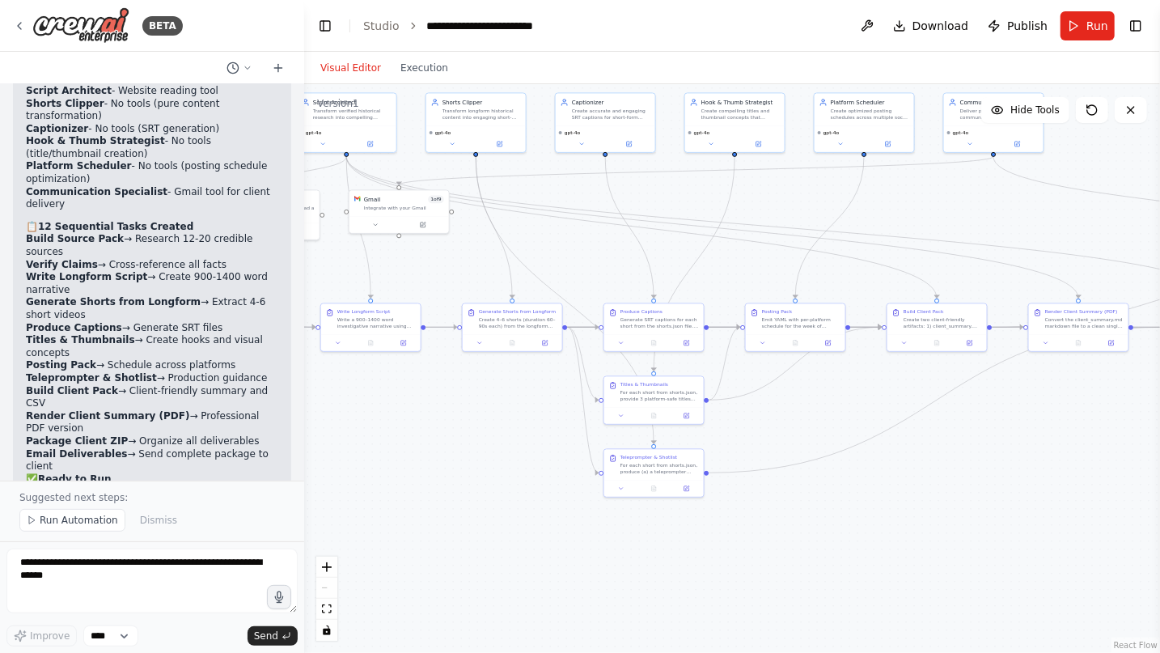
drag, startPoint x: 559, startPoint y: 466, endPoint x: 882, endPoint y: 445, distance: 323.5
click at [882, 445] on div ".deletable-edge-delete-btn { width: 20px; height: 20px; border: 0px solid #ffff…" at bounding box center [732, 368] width 856 height 569
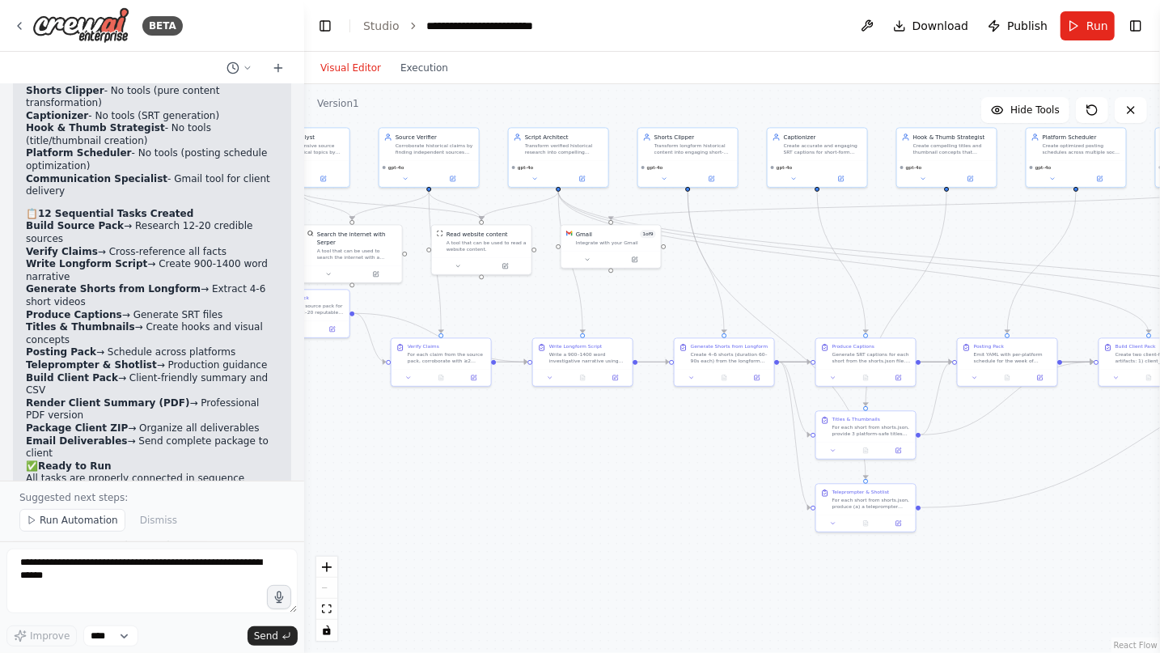
drag, startPoint x: 475, startPoint y: 437, endPoint x: 689, endPoint y: 473, distance: 216.7
click at [689, 473] on div ".deletable-edge-delete-btn { width: 20px; height: 20px; border: 0px solid #ffff…" at bounding box center [732, 368] width 856 height 569
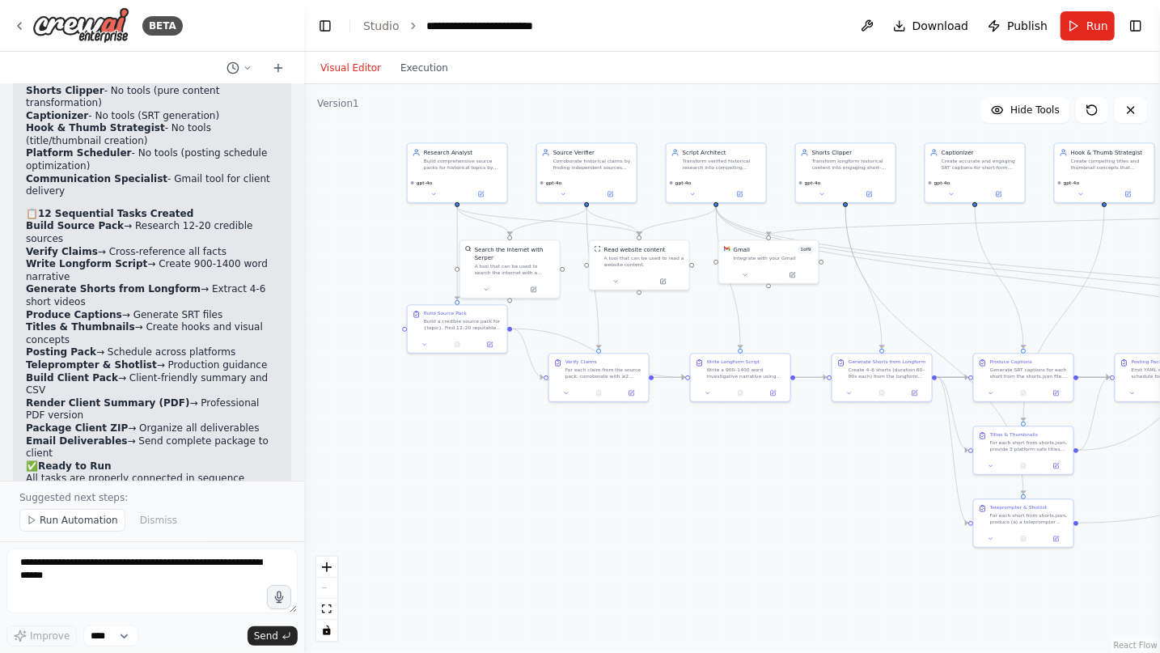
drag, startPoint x: 476, startPoint y: 468, endPoint x: 631, endPoint y: 483, distance: 156.1
click at [631, 483] on div ".deletable-edge-delete-btn { width: 20px; height: 20px; border: 0px solid #ffff…" at bounding box center [732, 368] width 856 height 569
click at [431, 74] on button "Execution" at bounding box center [424, 67] width 67 height 19
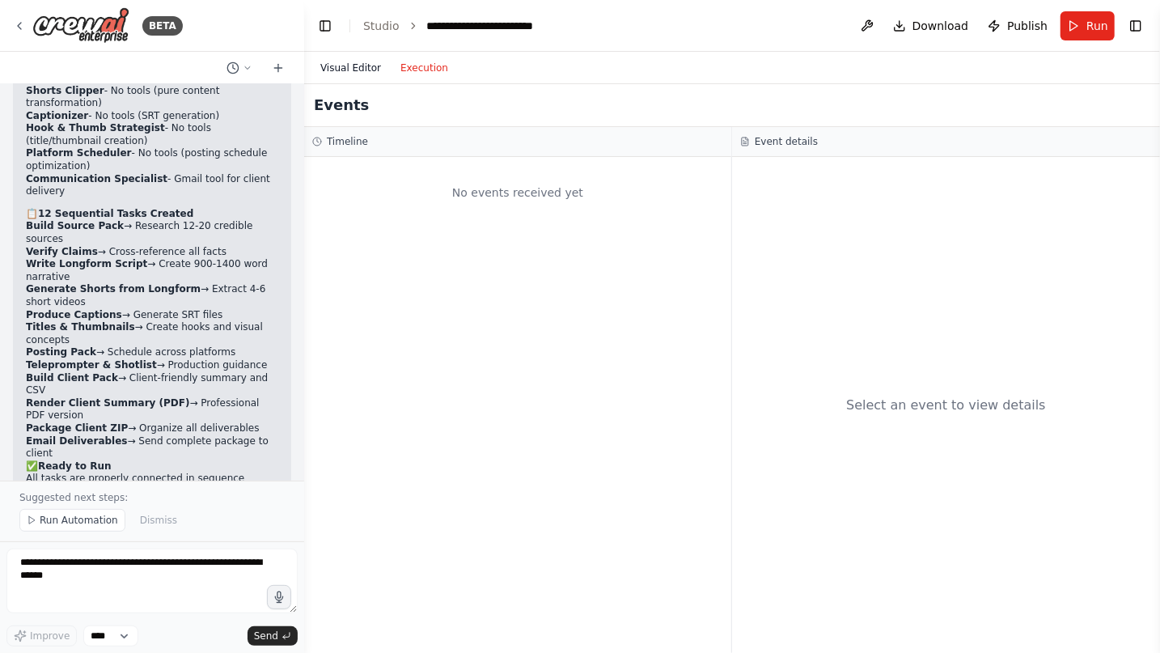
click at [366, 71] on button "Visual Editor" at bounding box center [351, 67] width 80 height 19
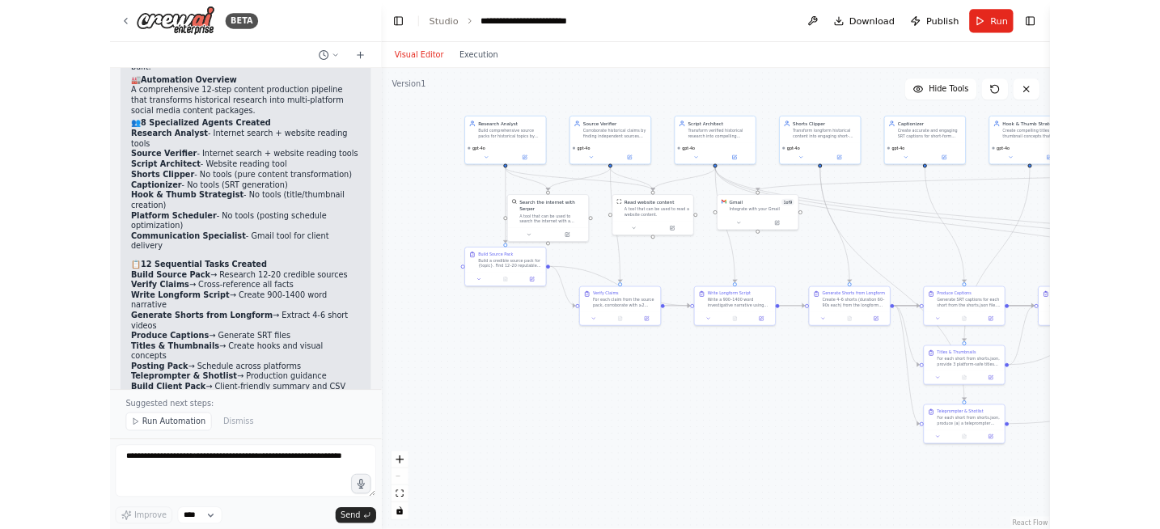
scroll to position [3998, 0]
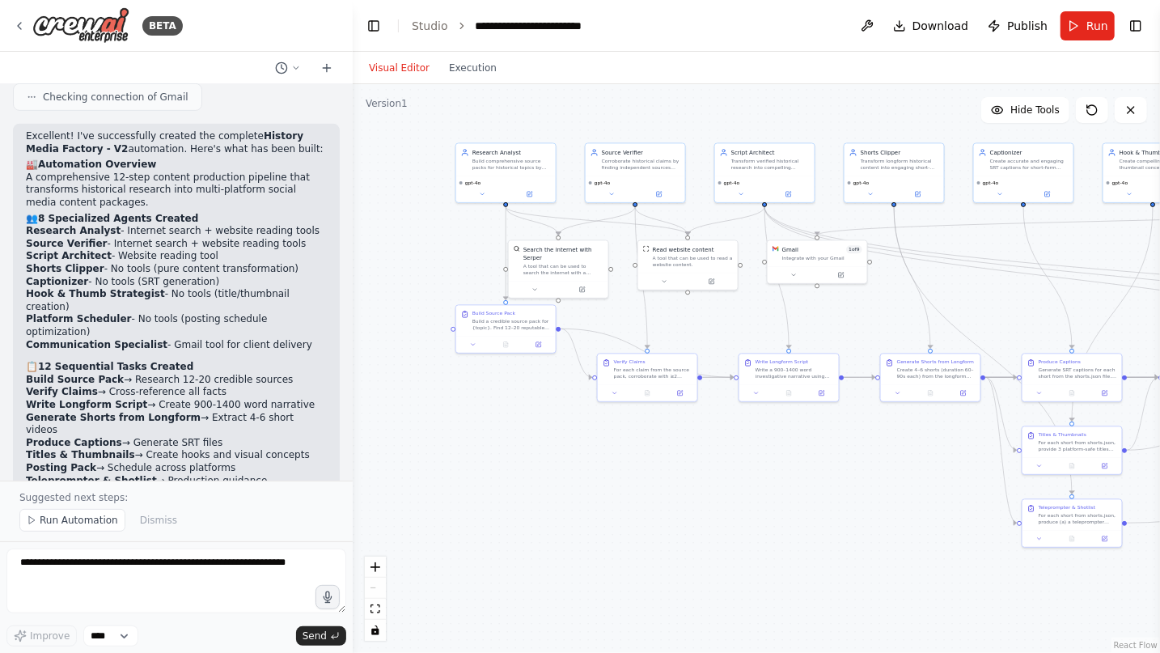
drag, startPoint x: 300, startPoint y: 337, endPoint x: 353, endPoint y: 331, distance: 53.0
click at [353, 331] on div "BETA You are the CrewAI Studio canvas builder. Create a brand-new automation na…" at bounding box center [580, 326] width 1160 height 653
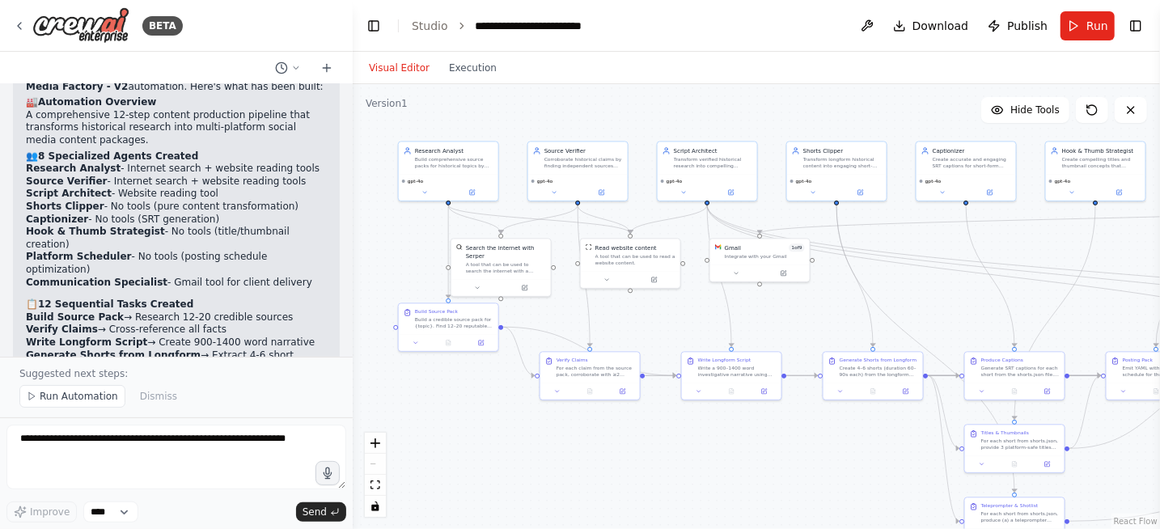
drag, startPoint x: 867, startPoint y: 329, endPoint x: 809, endPoint y: 328, distance: 57.5
click at [809, 328] on div ".deletable-edge-delete-btn { width: 20px; height: 20px; border: 0px solid #ffff…" at bounding box center [756, 306] width 807 height 445
click at [456, 73] on button "Execution" at bounding box center [472, 67] width 67 height 19
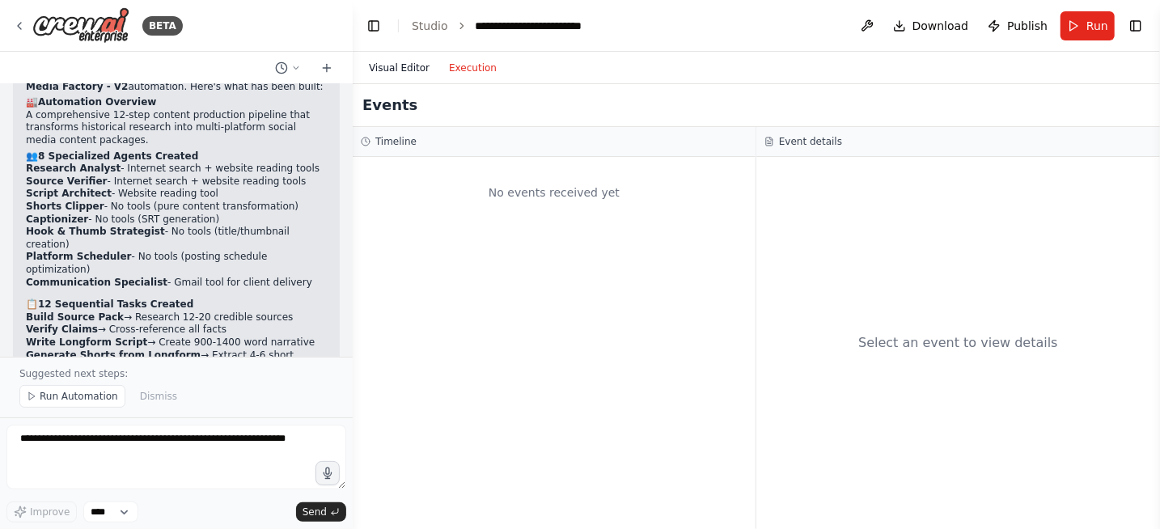
click at [400, 66] on button "Visual Editor" at bounding box center [399, 67] width 80 height 19
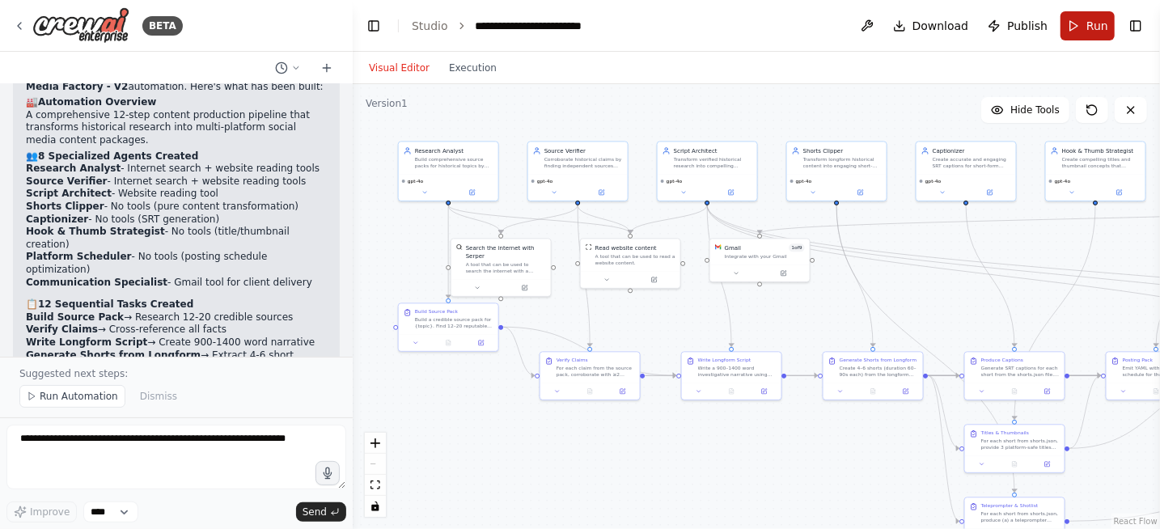
click at [1092, 24] on span "Run" at bounding box center [1098, 26] width 22 height 16
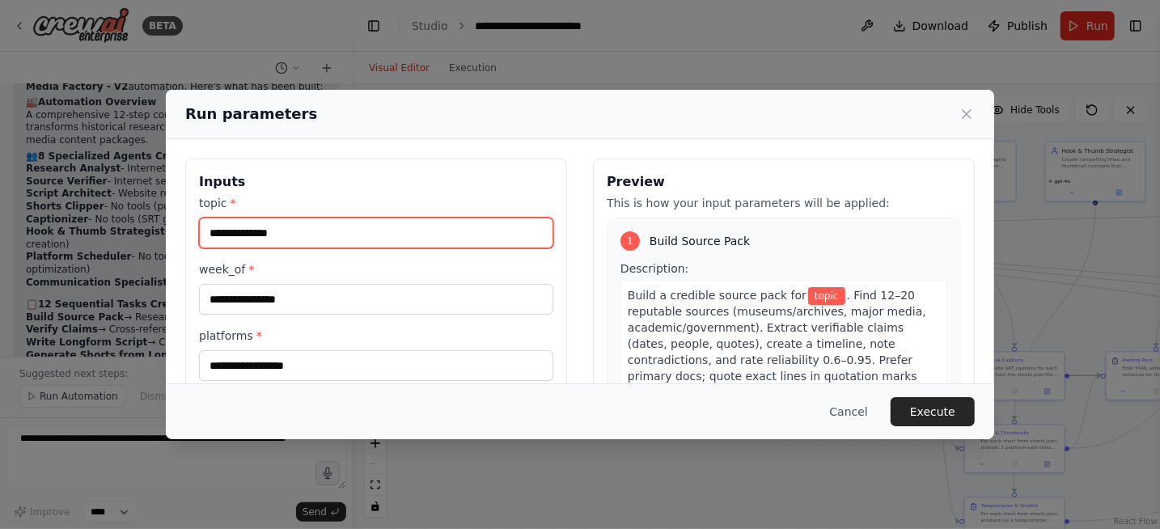
click at [405, 227] on input "topic *" at bounding box center [376, 233] width 354 height 31
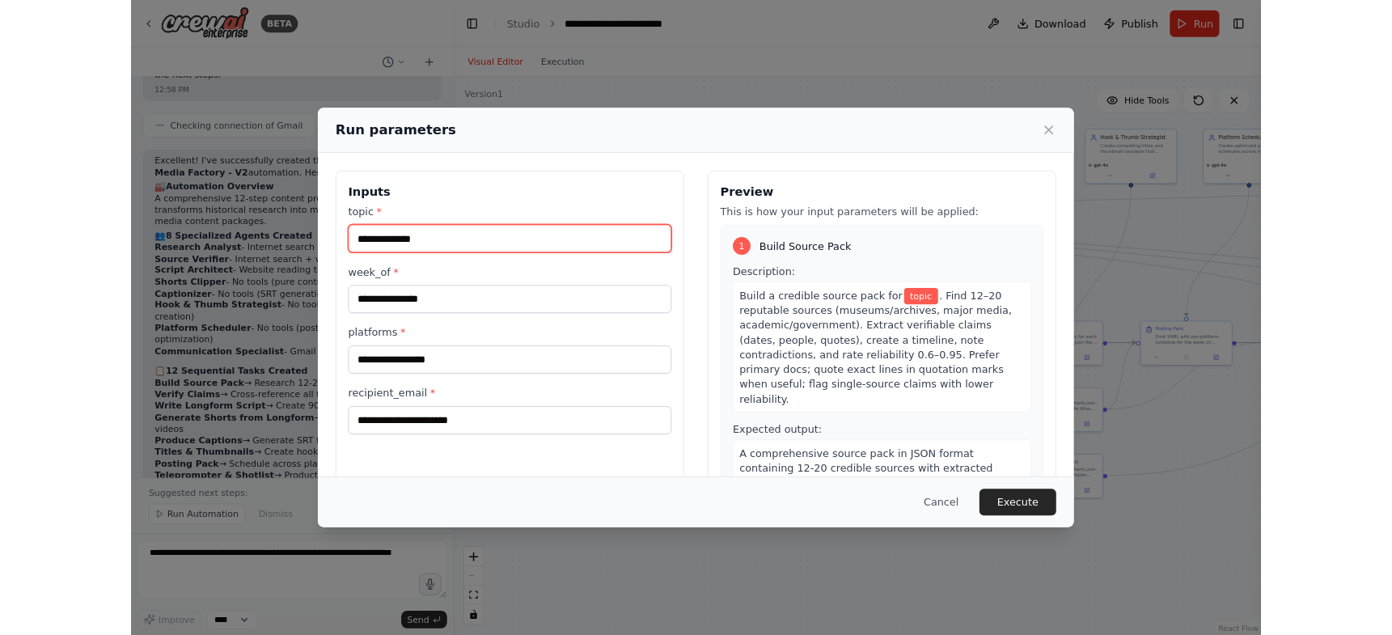
scroll to position [3889, 0]
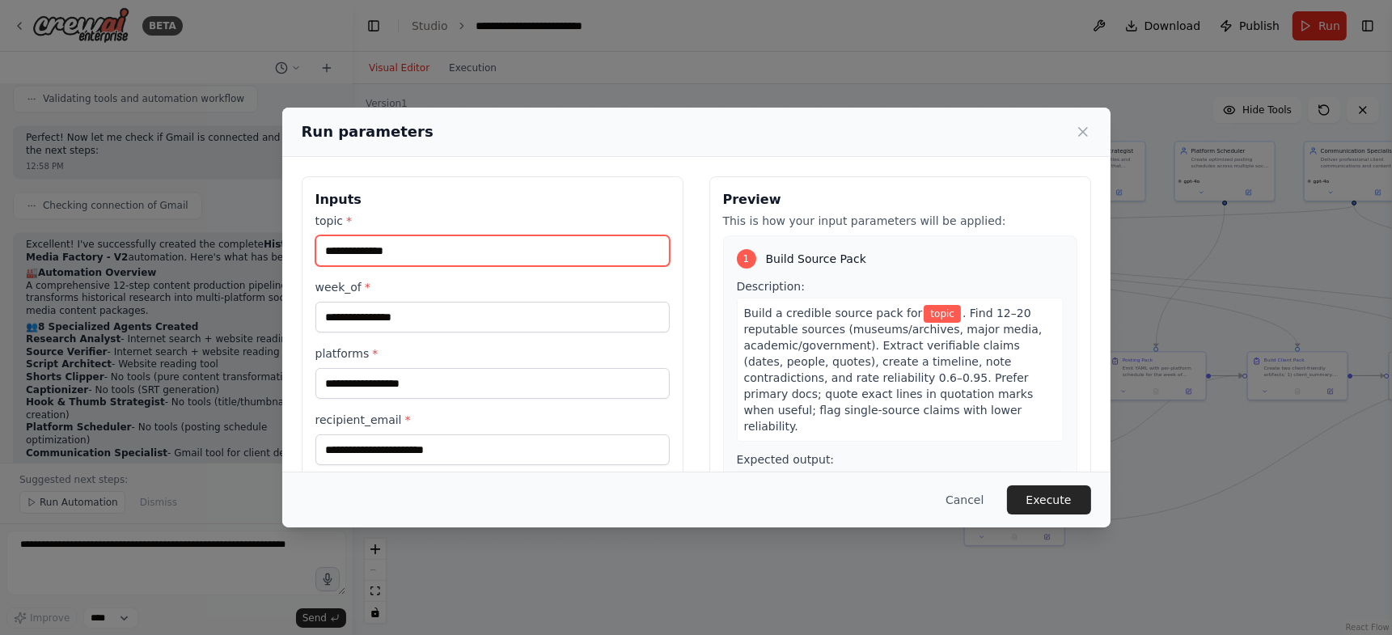
click at [495, 248] on input "topic *" at bounding box center [493, 250] width 354 height 31
paste input "**********"
type input "**********"
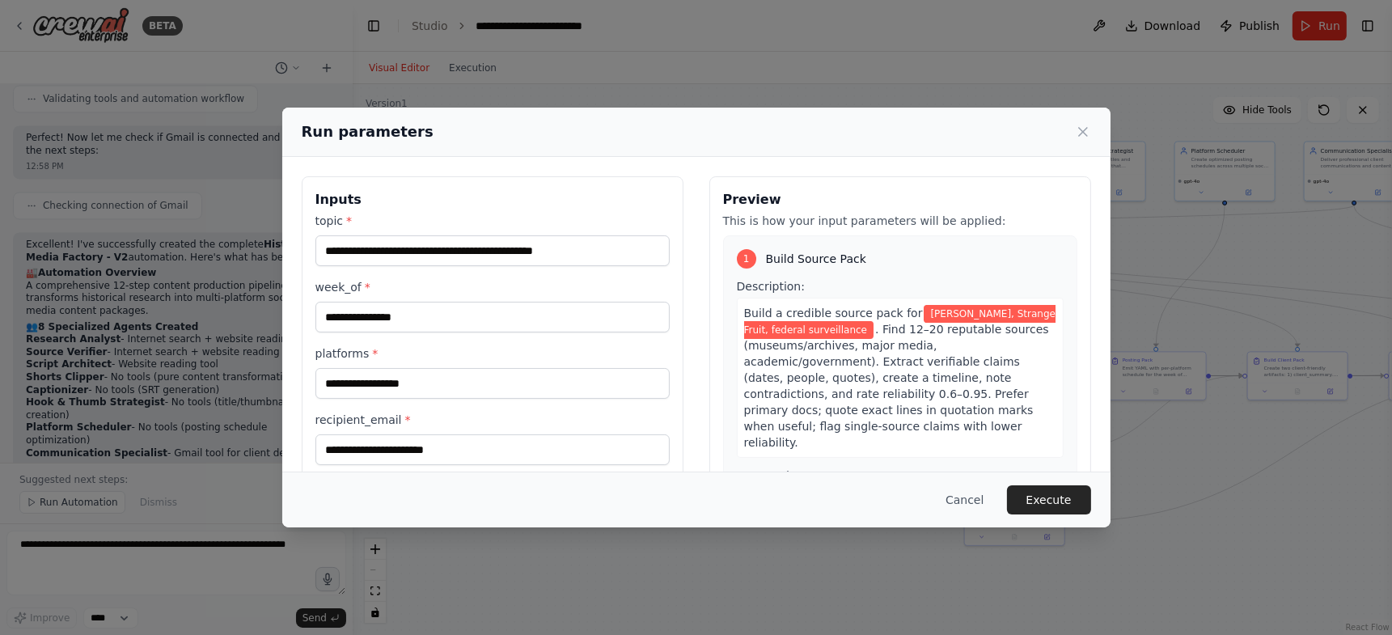
click at [617, 285] on label "week_of *" at bounding box center [493, 287] width 354 height 16
click at [617, 302] on input "week_of *" at bounding box center [493, 317] width 354 height 31
click at [600, 249] on input "**********" at bounding box center [493, 250] width 354 height 31
click at [451, 321] on input "week_of *" at bounding box center [493, 317] width 354 height 31
paste input "**********"
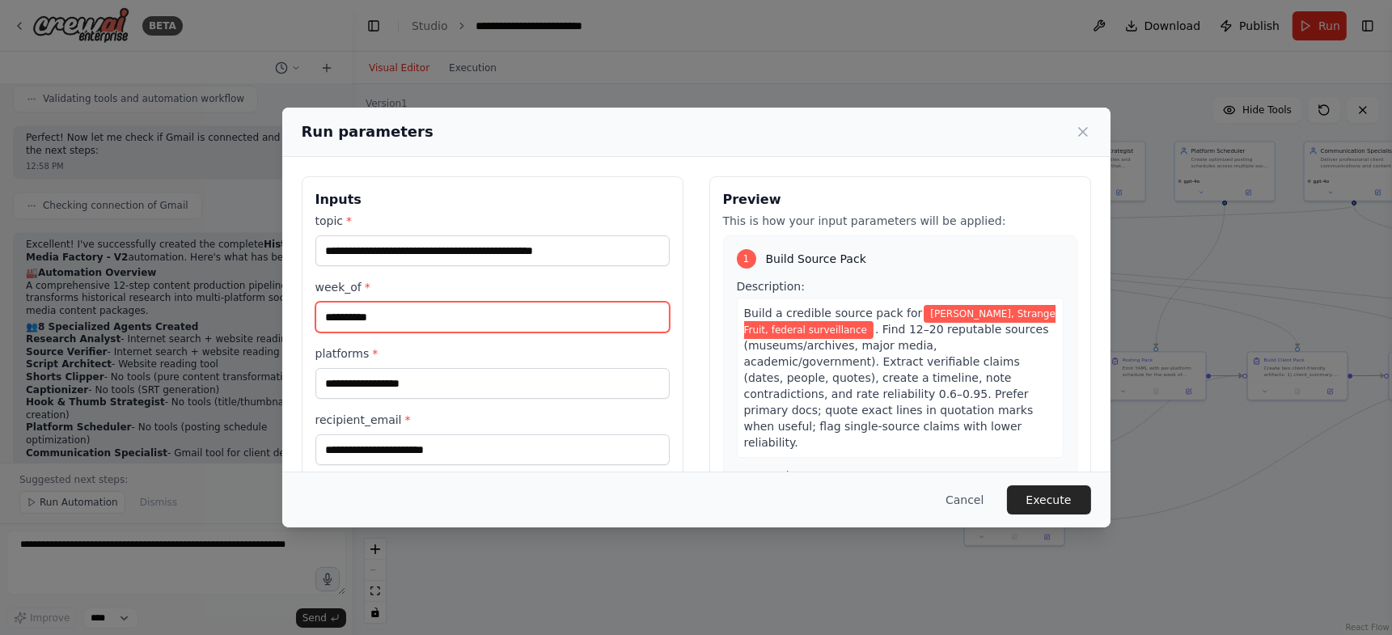
type input "**********"
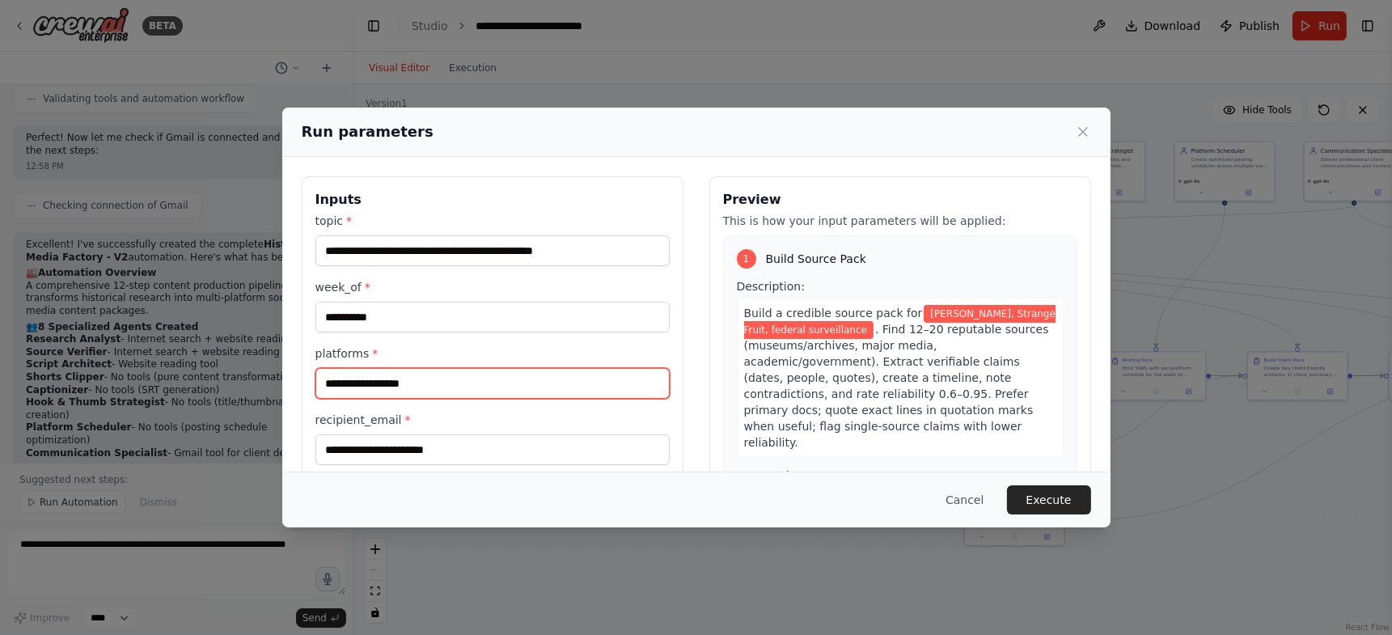
click at [549, 383] on input "platforms *" at bounding box center [493, 383] width 354 height 31
paste input "**********"
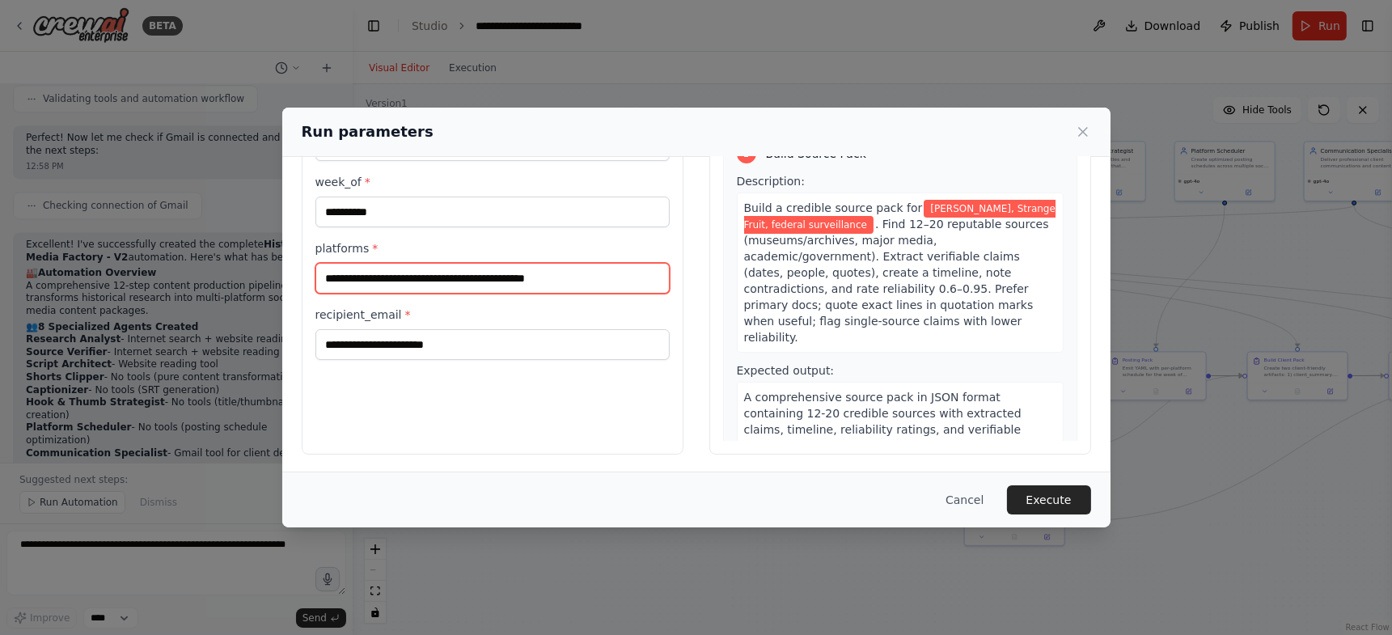
scroll to position [108, 0]
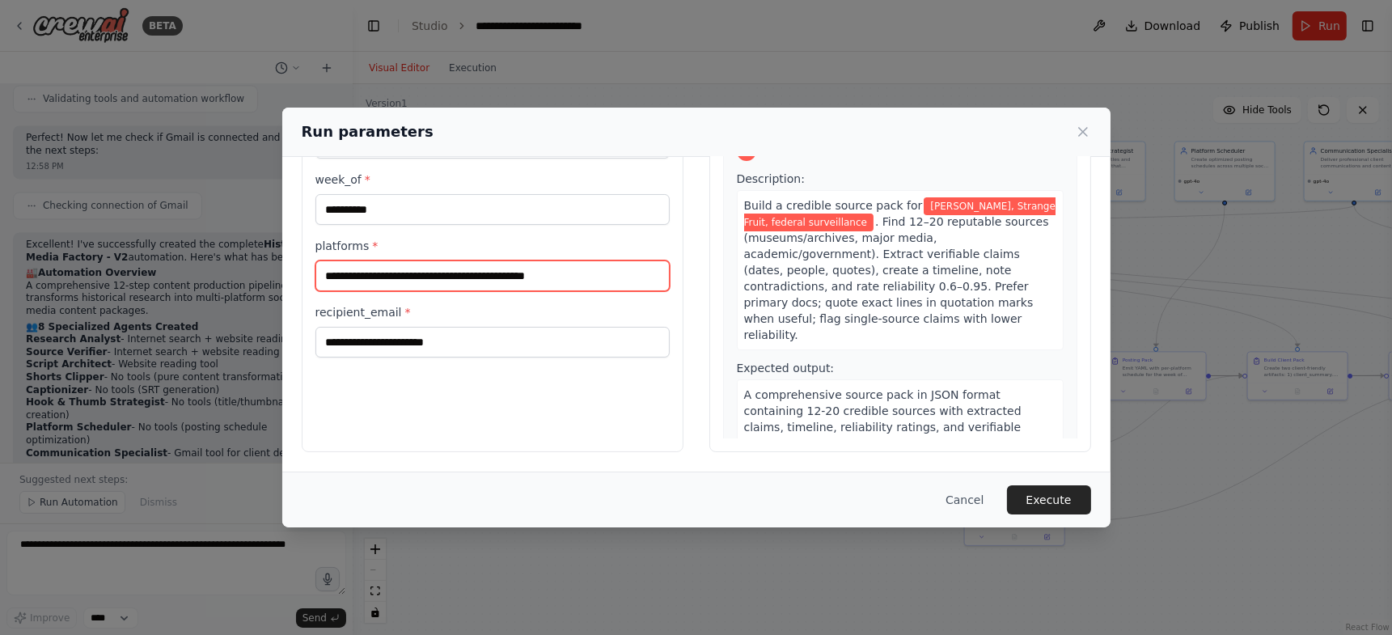
type input "**********"
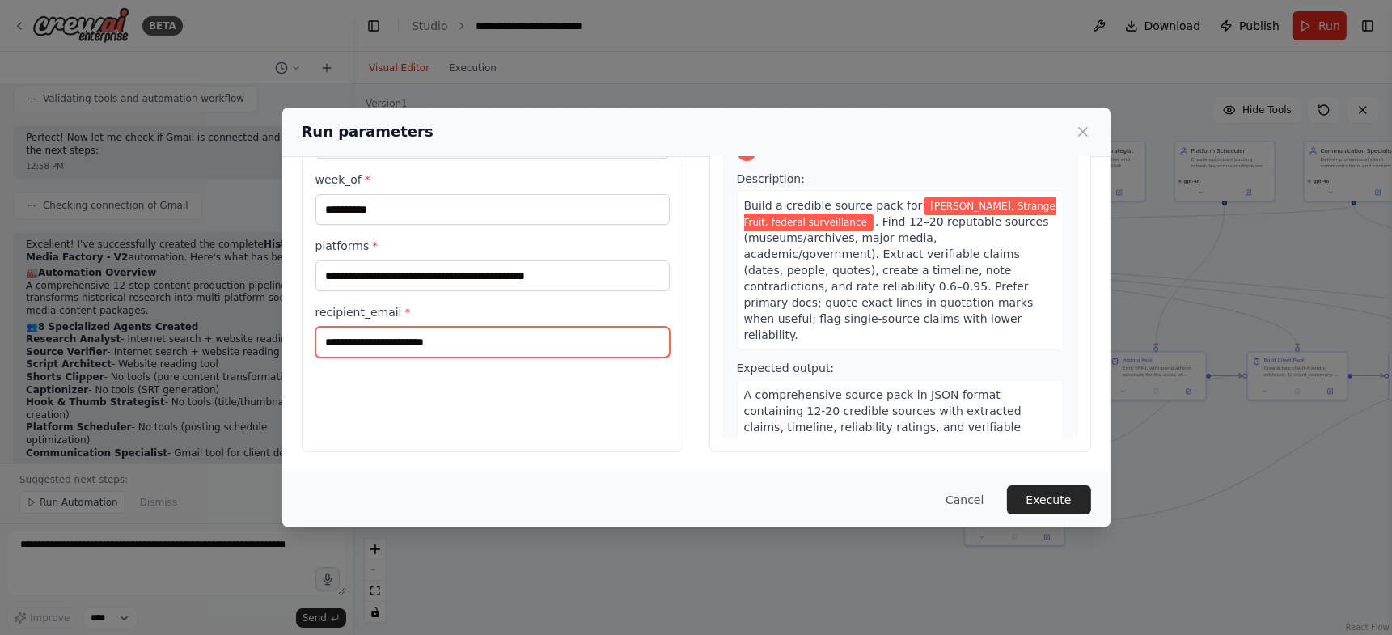
click at [472, 347] on input "recipient_email *" at bounding box center [493, 342] width 354 height 31
type input "**********"
click at [655, 425] on div "**********" at bounding box center [493, 260] width 382 height 383
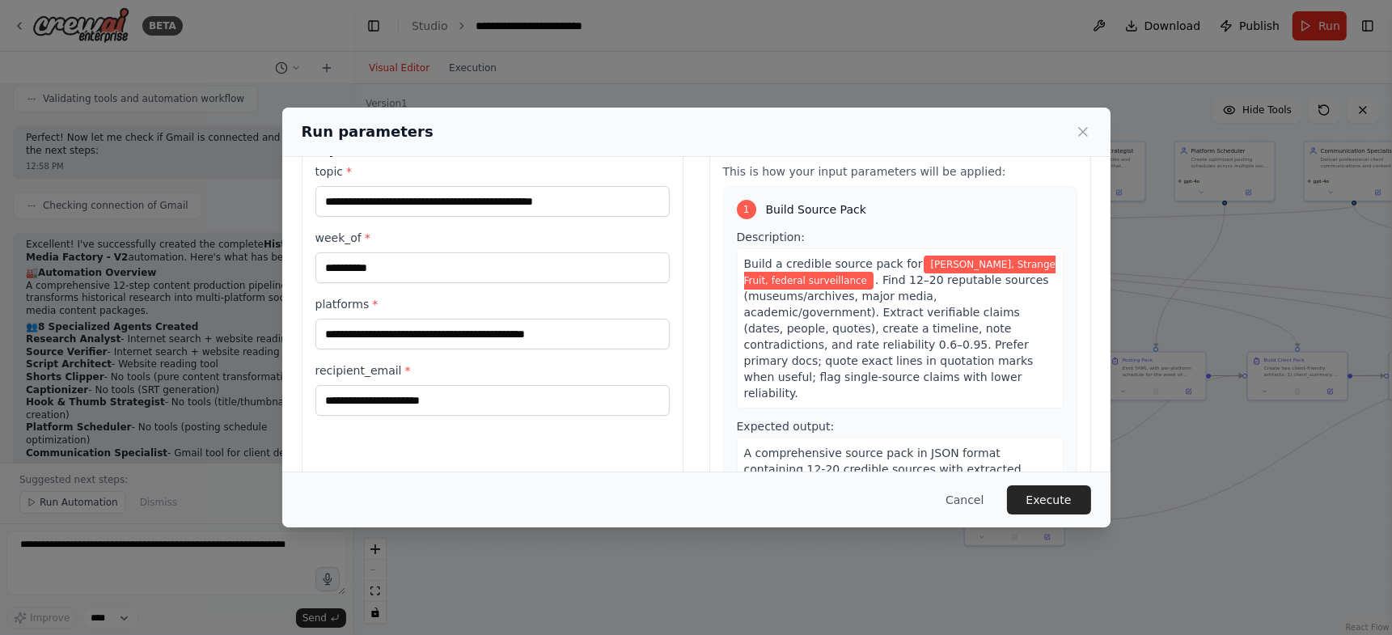
scroll to position [0, 0]
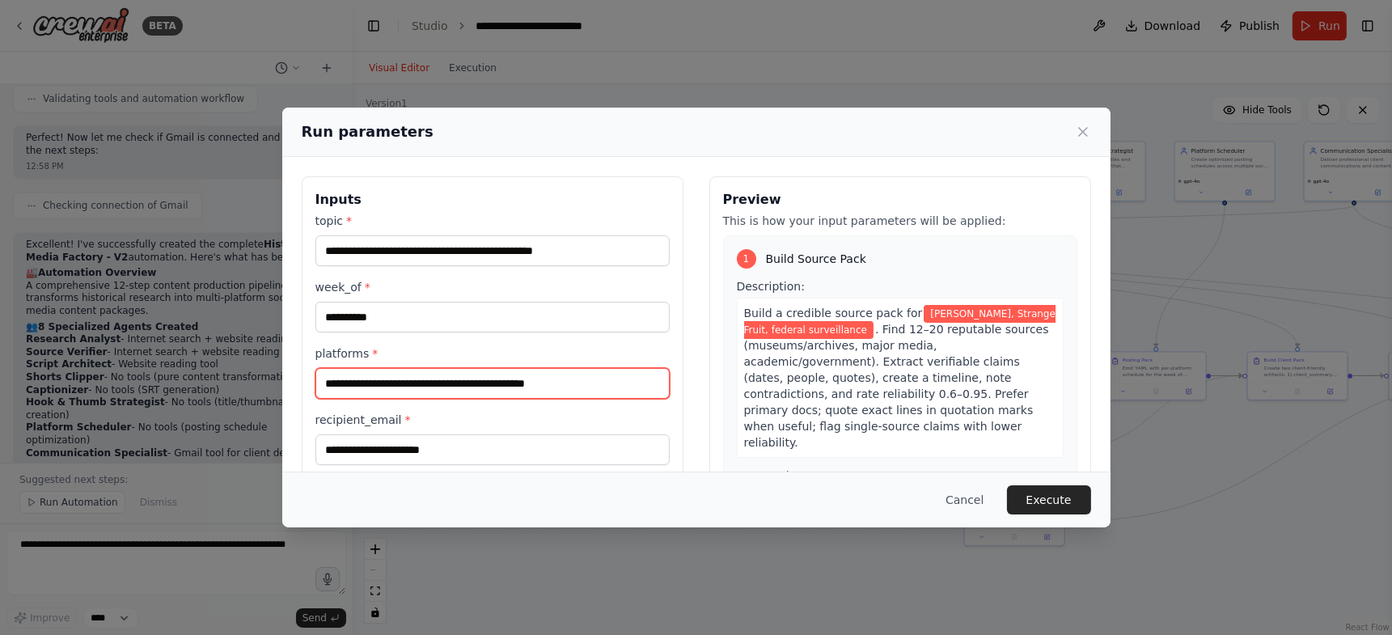
click at [612, 383] on input "**********" at bounding box center [493, 383] width 354 height 31
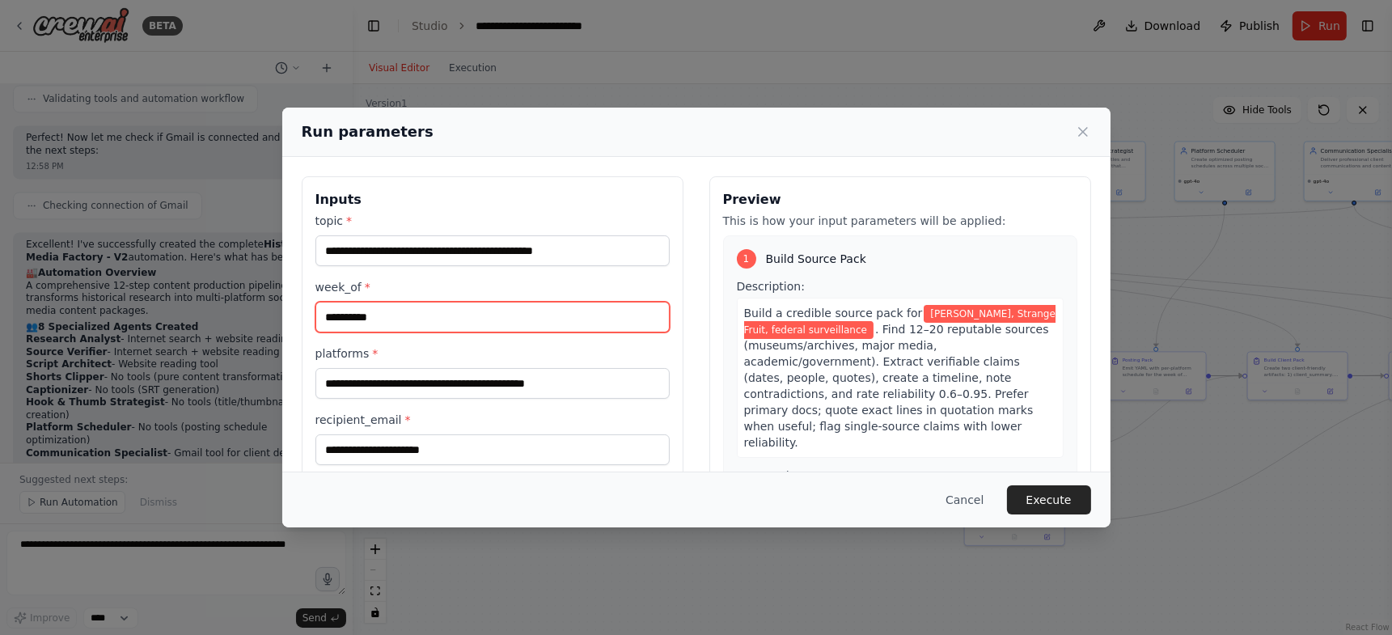
click at [552, 319] on input "**********" at bounding box center [493, 317] width 354 height 31
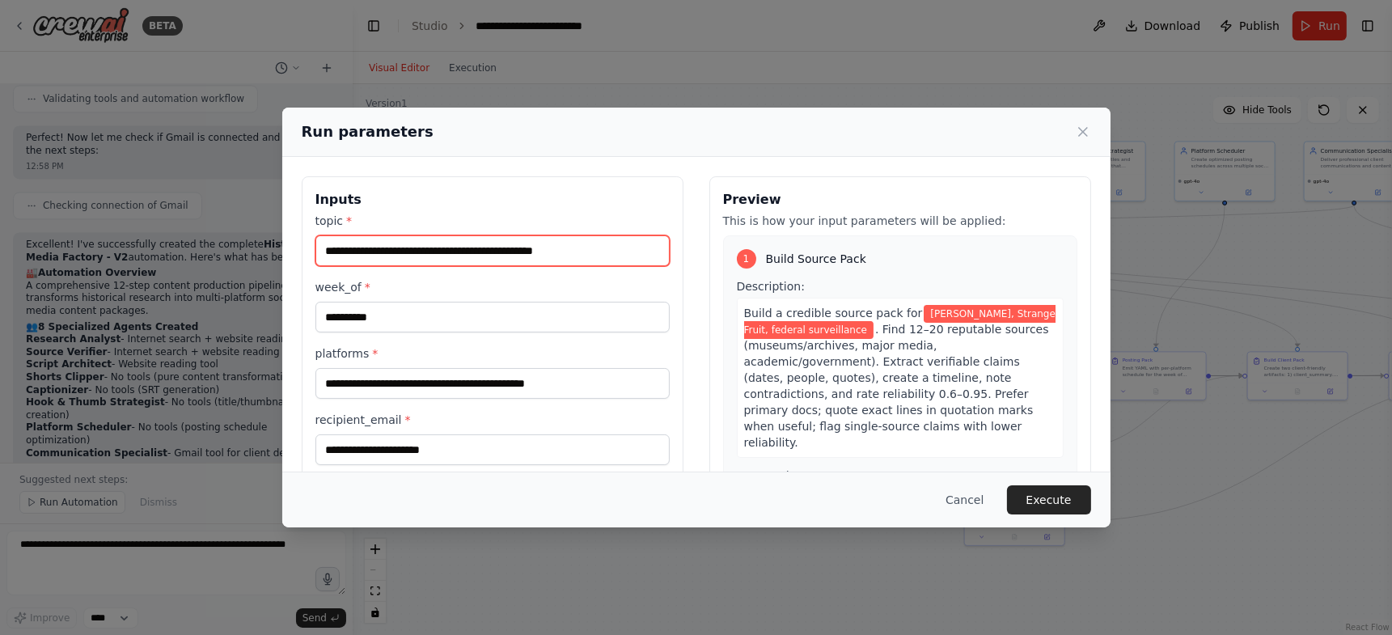
click at [611, 252] on input "**********" at bounding box center [493, 250] width 354 height 31
click at [1057, 502] on button "Execute" at bounding box center [1049, 499] width 84 height 29
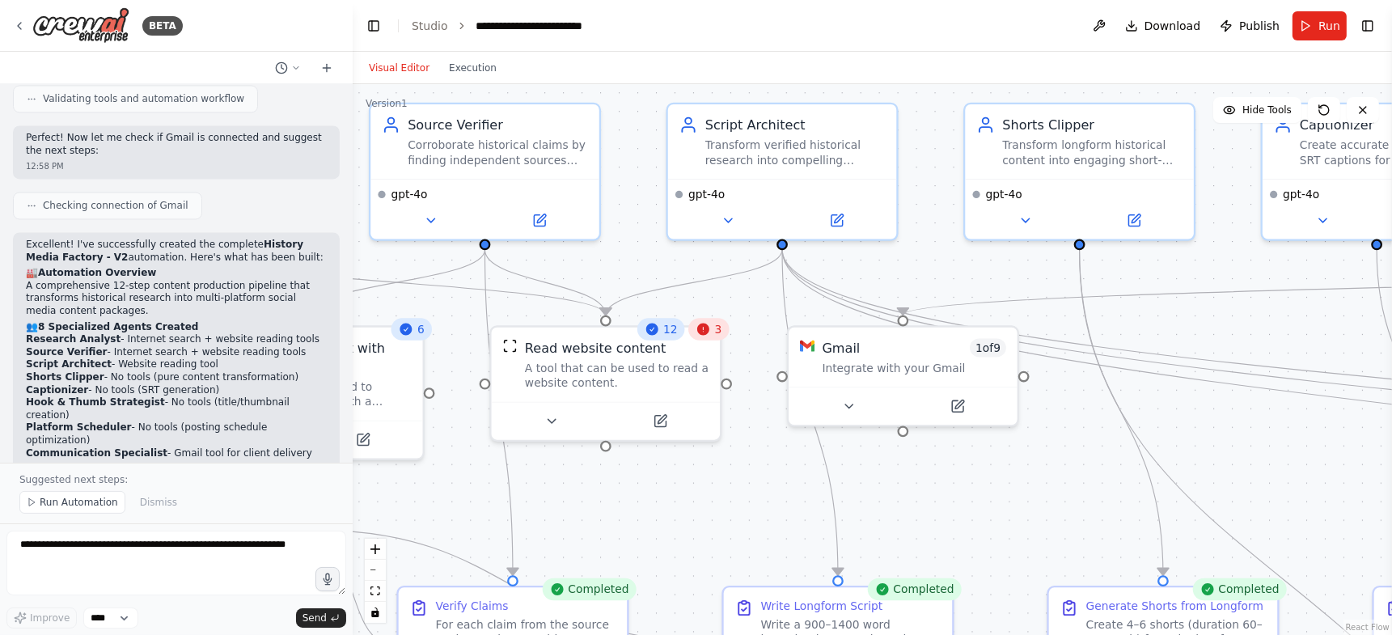
drag, startPoint x: 756, startPoint y: 377, endPoint x: 754, endPoint y: 536, distance: 159.4
click at [754, 528] on div ".deletable-edge-delete-btn { width: 20px; height: 20px; border: 0px solid #ffff…" at bounding box center [873, 359] width 1040 height 551
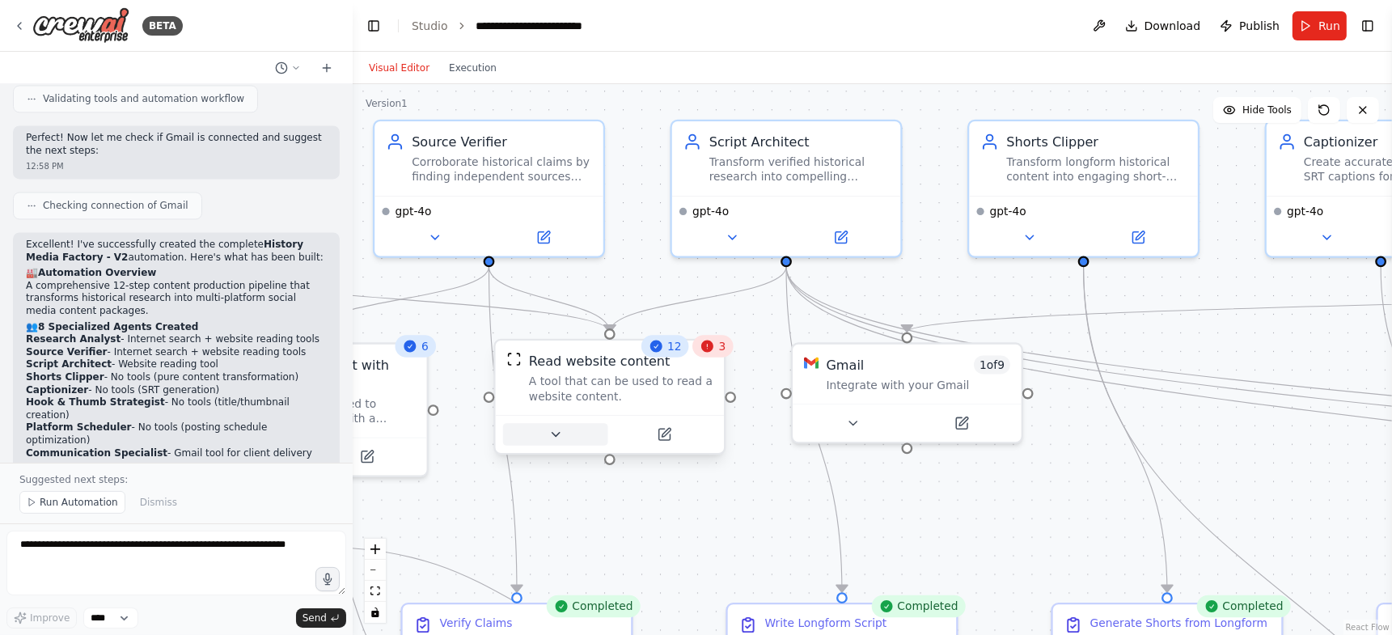
click at [561, 430] on icon at bounding box center [555, 434] width 15 height 15
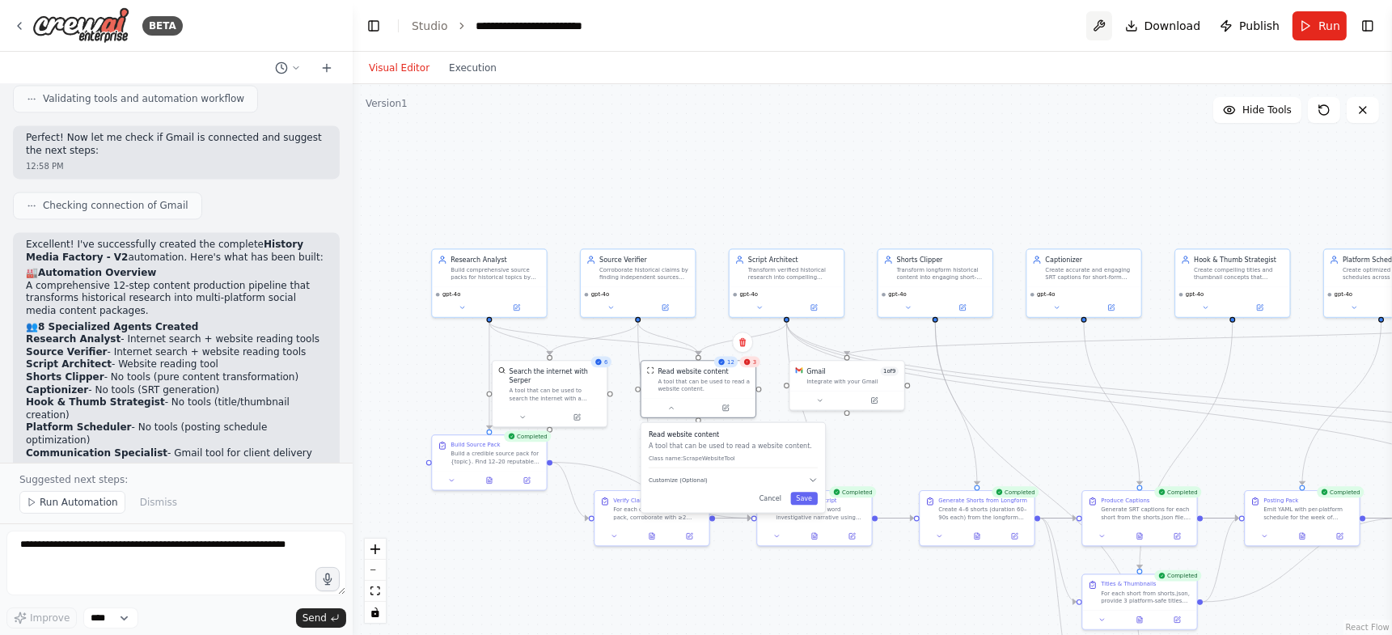
click at [1107, 23] on button at bounding box center [1100, 25] width 26 height 29
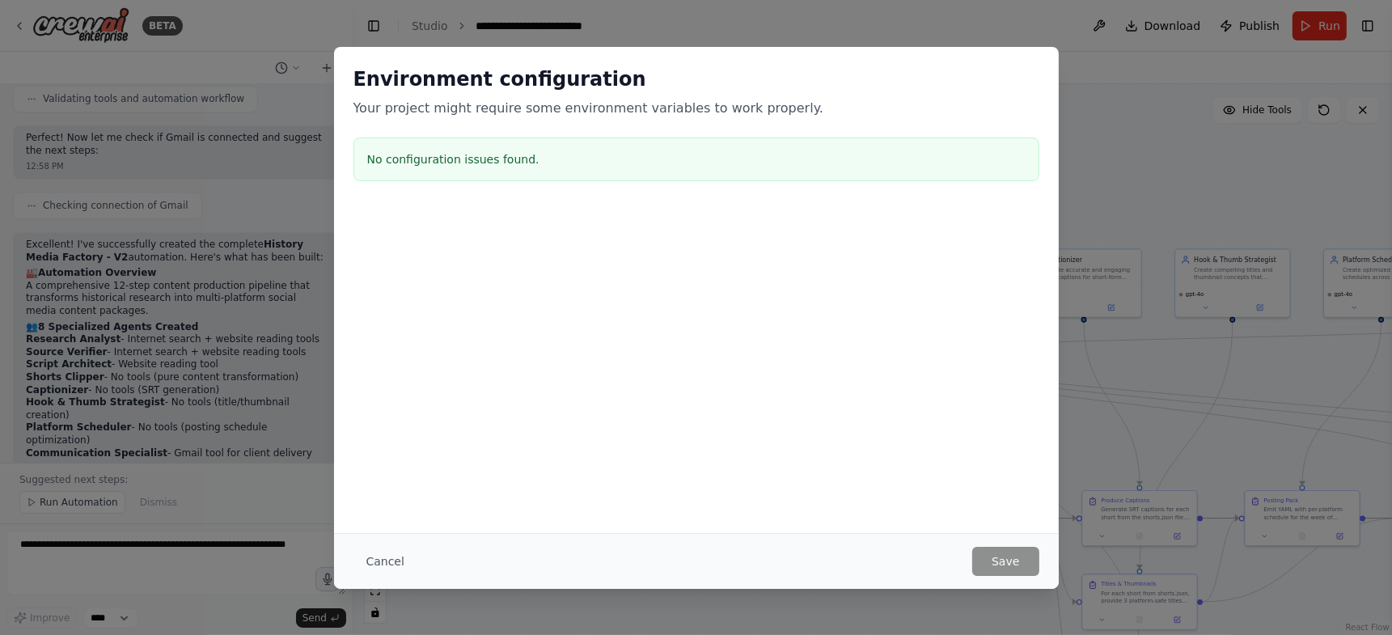
click at [1101, 124] on div "Environment configuration Your project might require some environment variables…" at bounding box center [696, 317] width 1392 height 635
click at [391, 528] on button "Cancel" at bounding box center [386, 561] width 64 height 29
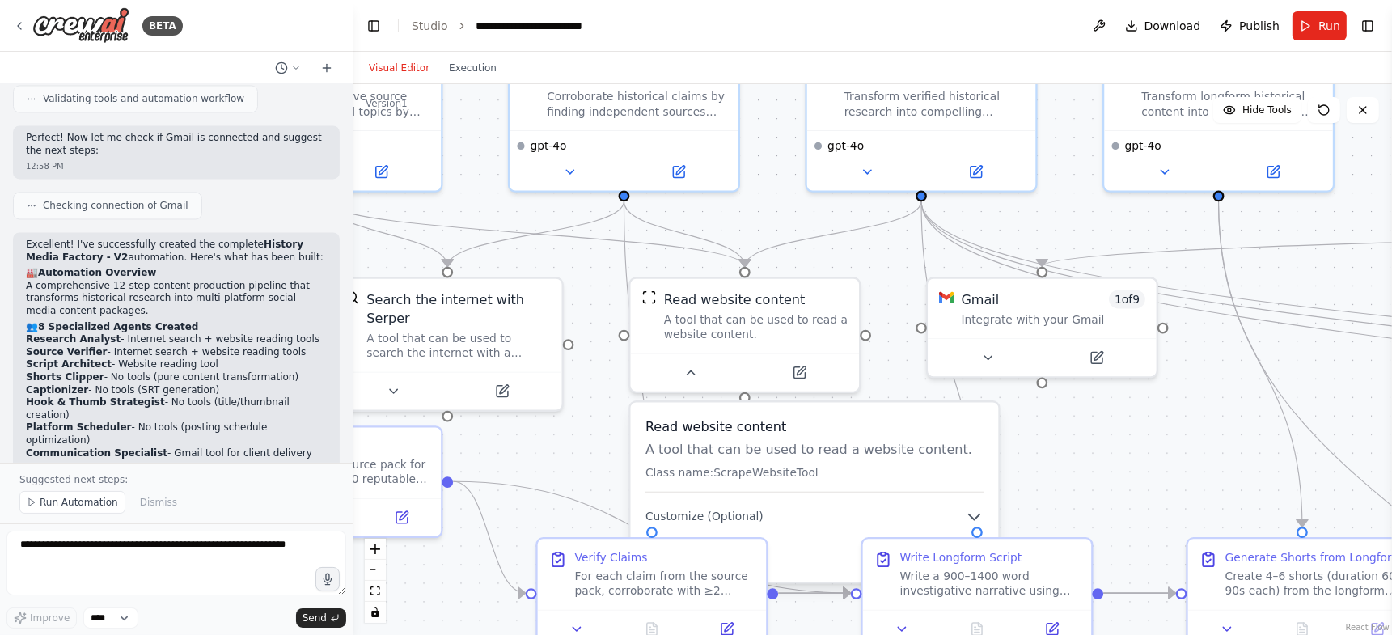
drag, startPoint x: 594, startPoint y: 505, endPoint x: 477, endPoint y: 634, distance: 174.2
click at [477, 528] on div ".deletable-edge-delete-btn { width: 20px; height: 20px; border: 0px solid #ffff…" at bounding box center [873, 359] width 1040 height 551
click at [556, 450] on div ".deletable-edge-delete-btn { width: 20px; height: 20px; border: 0px solid #ffff…" at bounding box center [873, 359] width 1040 height 551
click at [1040, 472] on div ".deletable-edge-delete-btn { width: 20px; height: 20px; border: 0px solid #ffff…" at bounding box center [873, 359] width 1040 height 551
click at [688, 374] on icon at bounding box center [690, 369] width 15 height 15
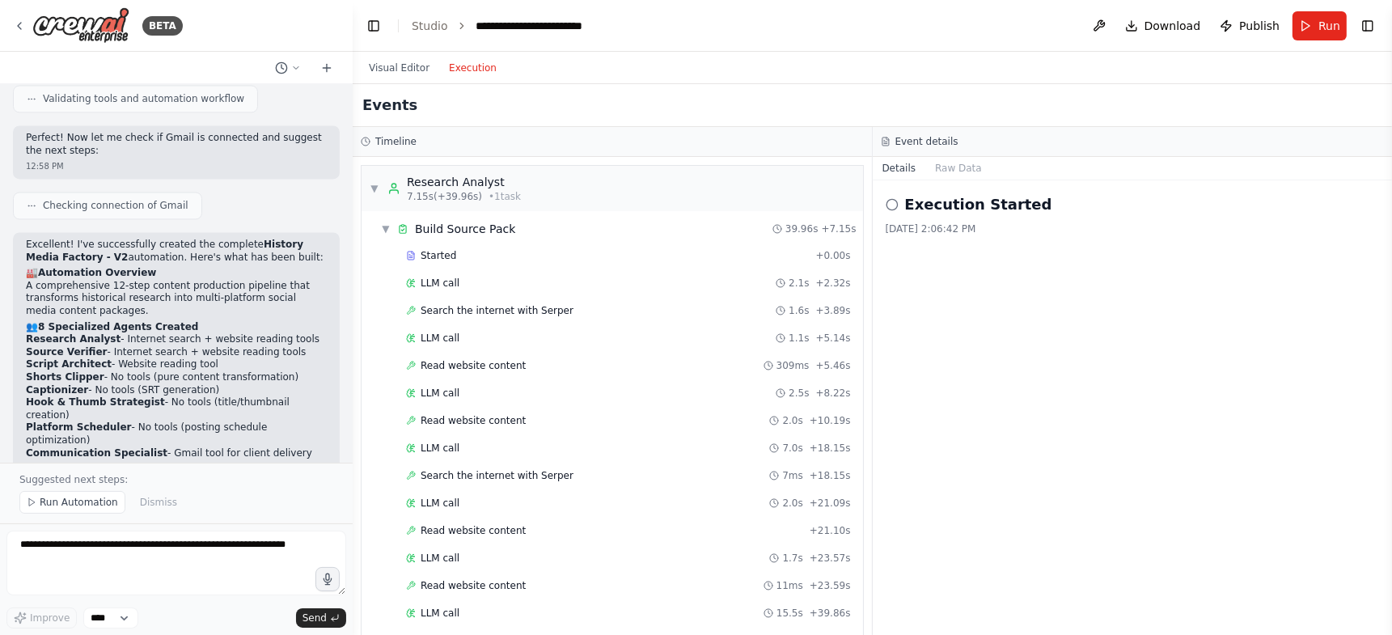
click at [459, 72] on button "Execution" at bounding box center [472, 67] width 67 height 19
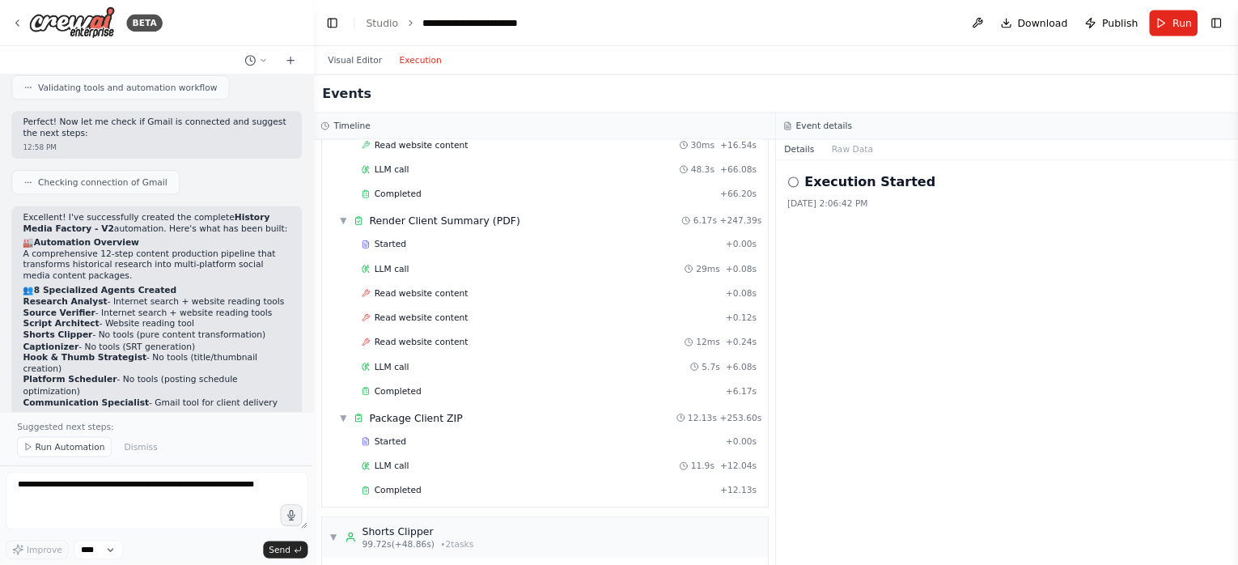
scroll to position [1537, 0]
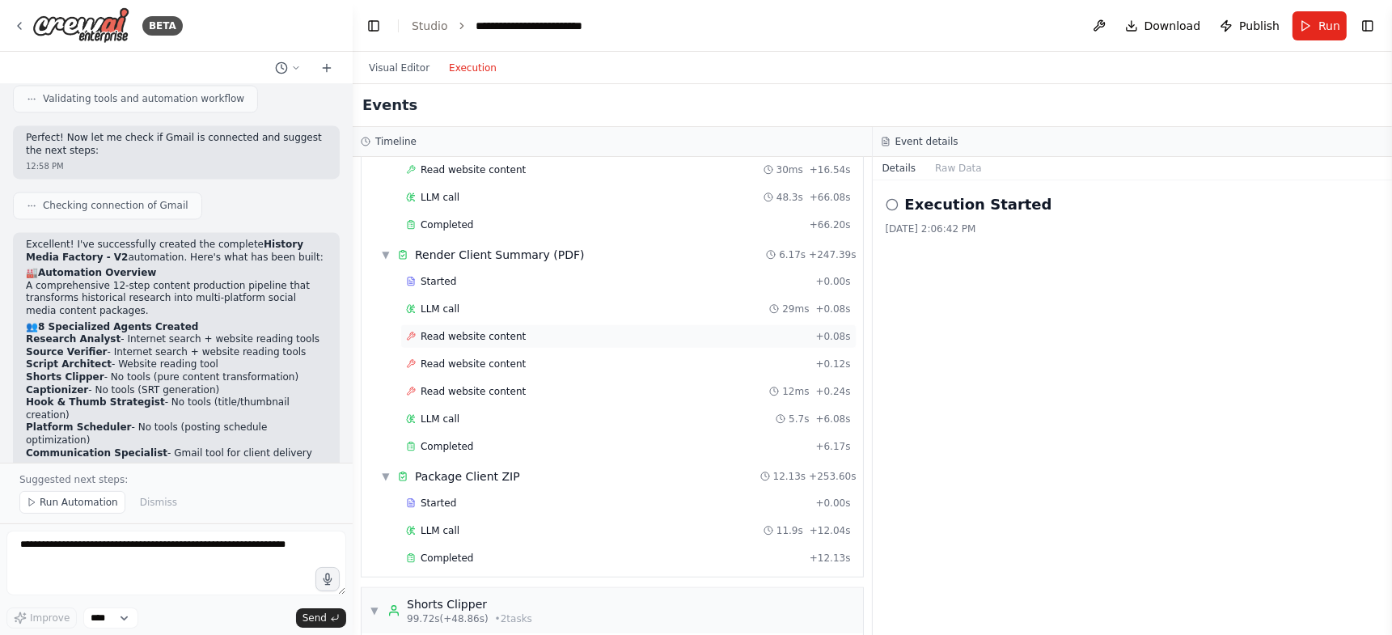
click at [488, 330] on span "Read website content" at bounding box center [473, 336] width 105 height 13
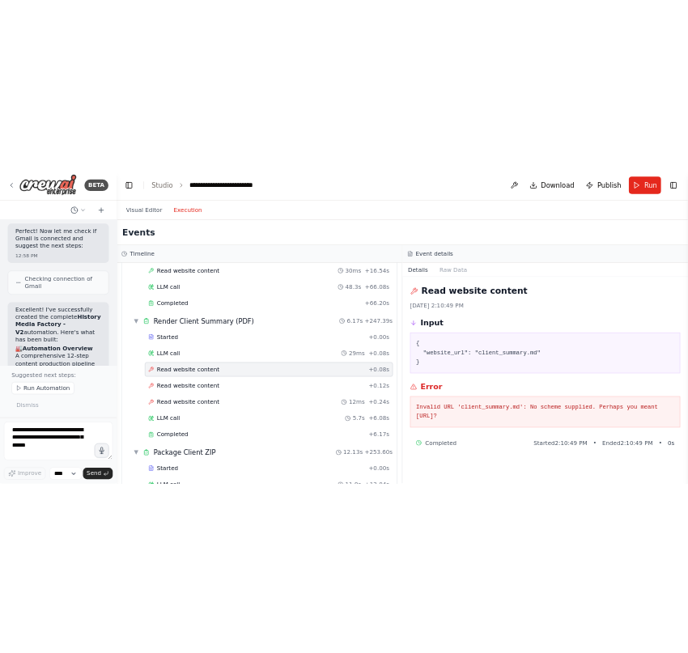
scroll to position [4941, 0]
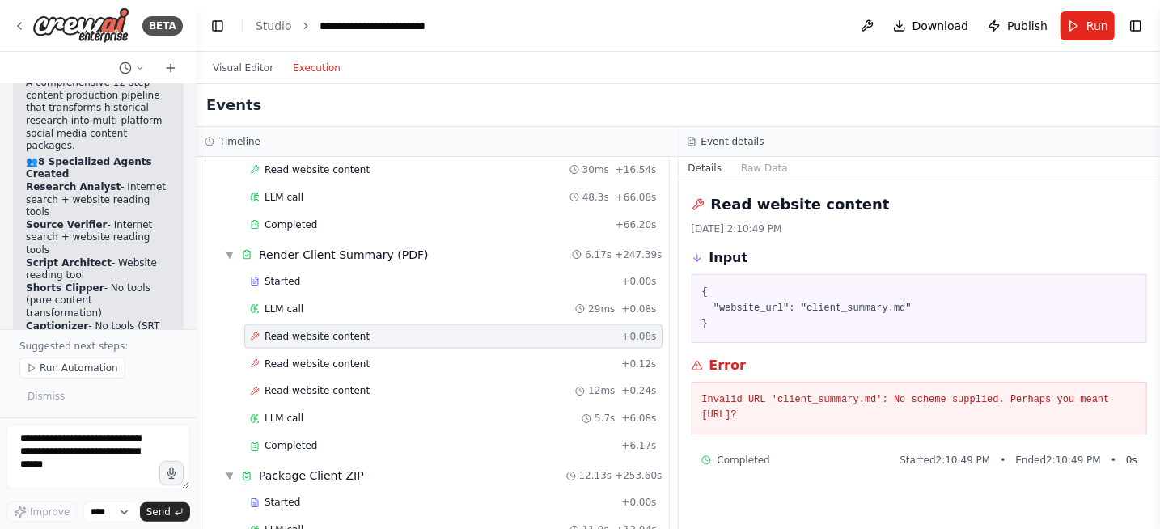
drag, startPoint x: 350, startPoint y: 215, endPoint x: 197, endPoint y: 201, distance: 153.5
click at [197, 201] on div "BETA You are the CrewAI Studio canvas builder. Create a brand-new automation na…" at bounding box center [580, 264] width 1160 height 529
click at [378, 358] on div "Read website content + 0.12s" at bounding box center [453, 364] width 407 height 13
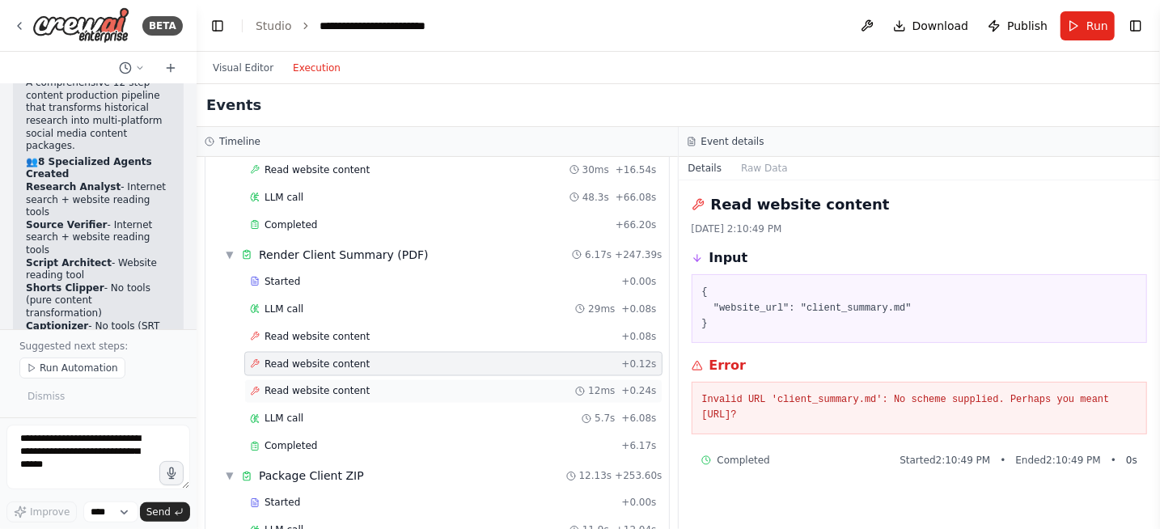
click at [365, 379] on div "Read website content 12ms + 0.24s" at bounding box center [453, 391] width 418 height 24
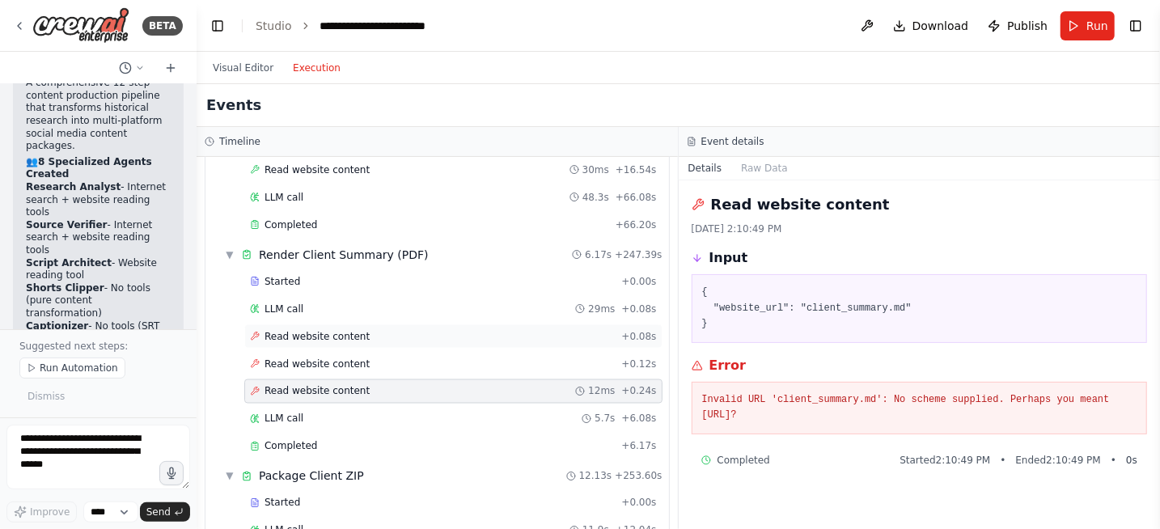
click at [360, 330] on div "Read website content + 0.08s" at bounding box center [453, 336] width 407 height 13
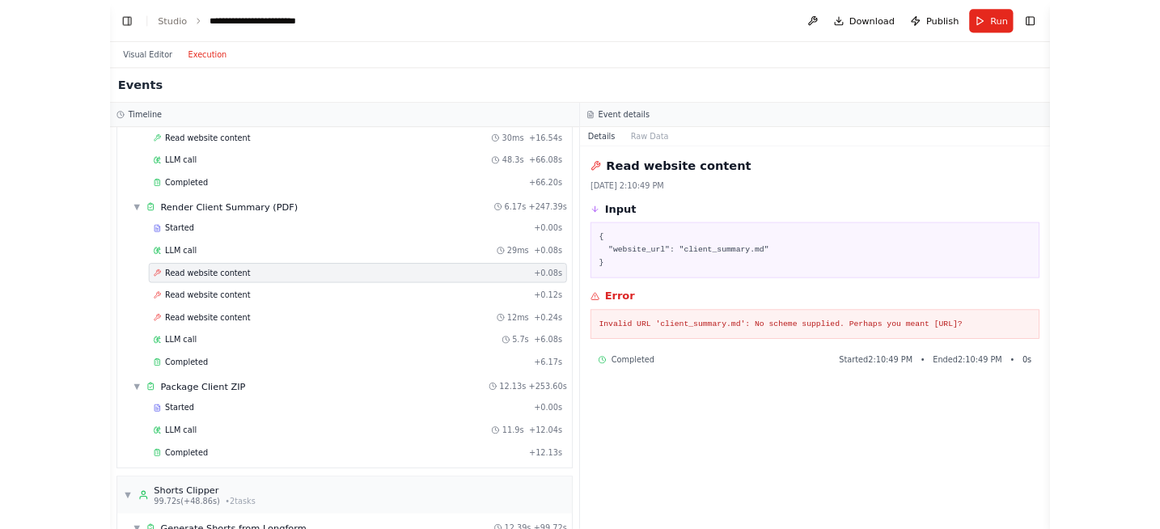
scroll to position [1537, 0]
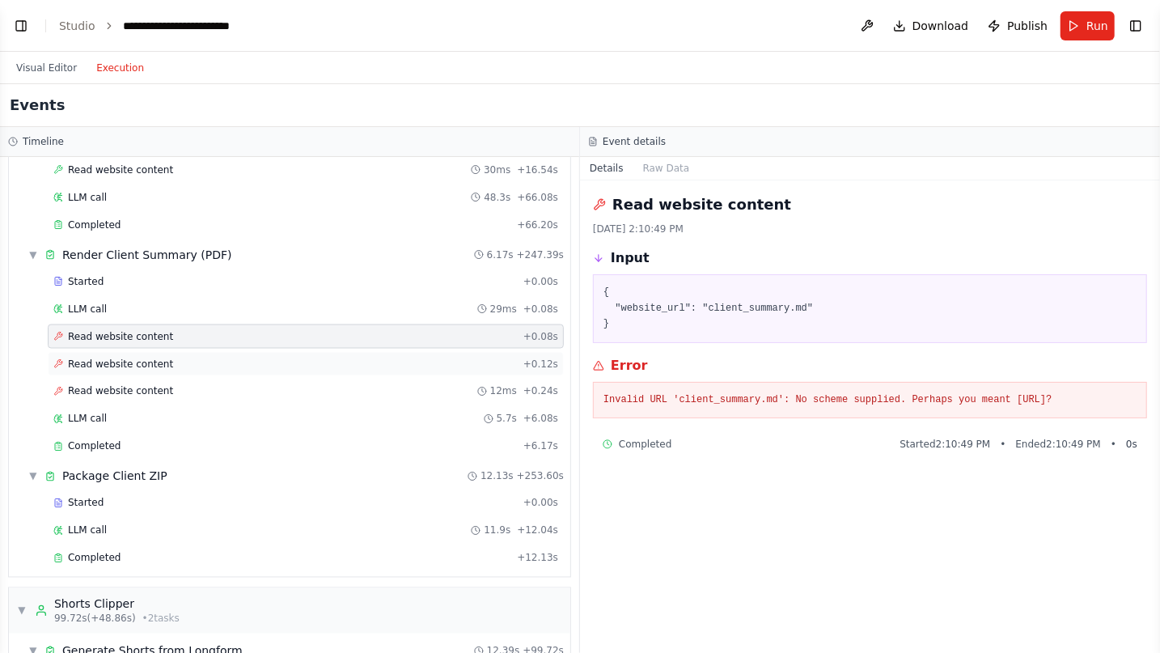
click at [142, 358] on span "Read website content" at bounding box center [120, 364] width 105 height 13
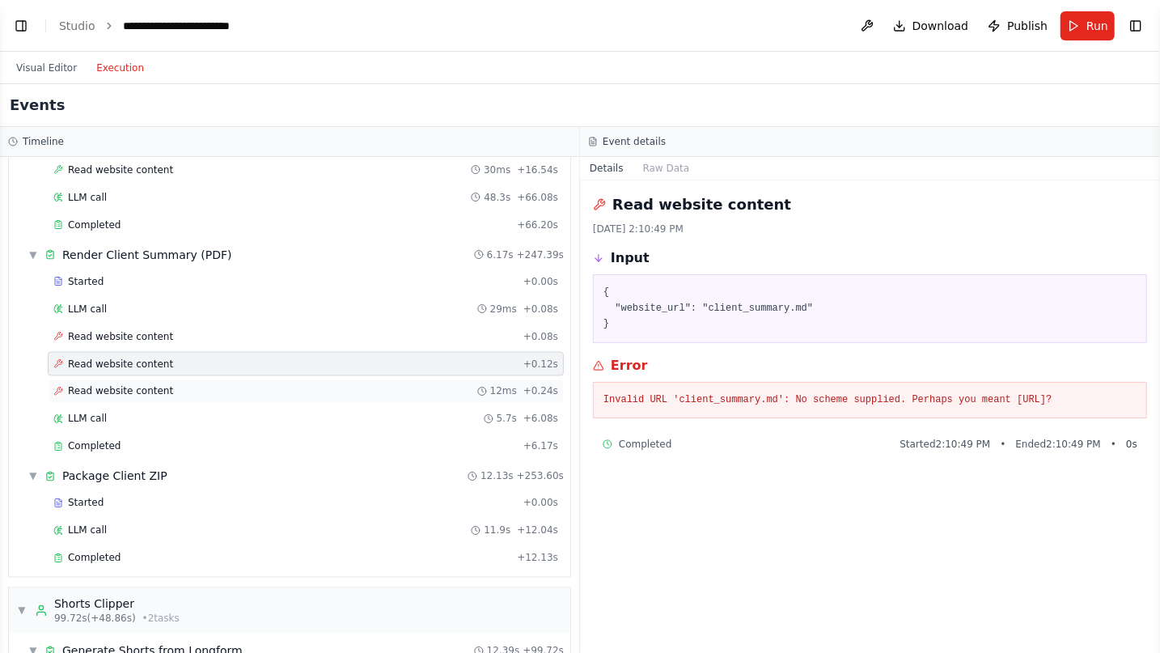
click at [138, 385] on span "Read website content" at bounding box center [120, 391] width 105 height 13
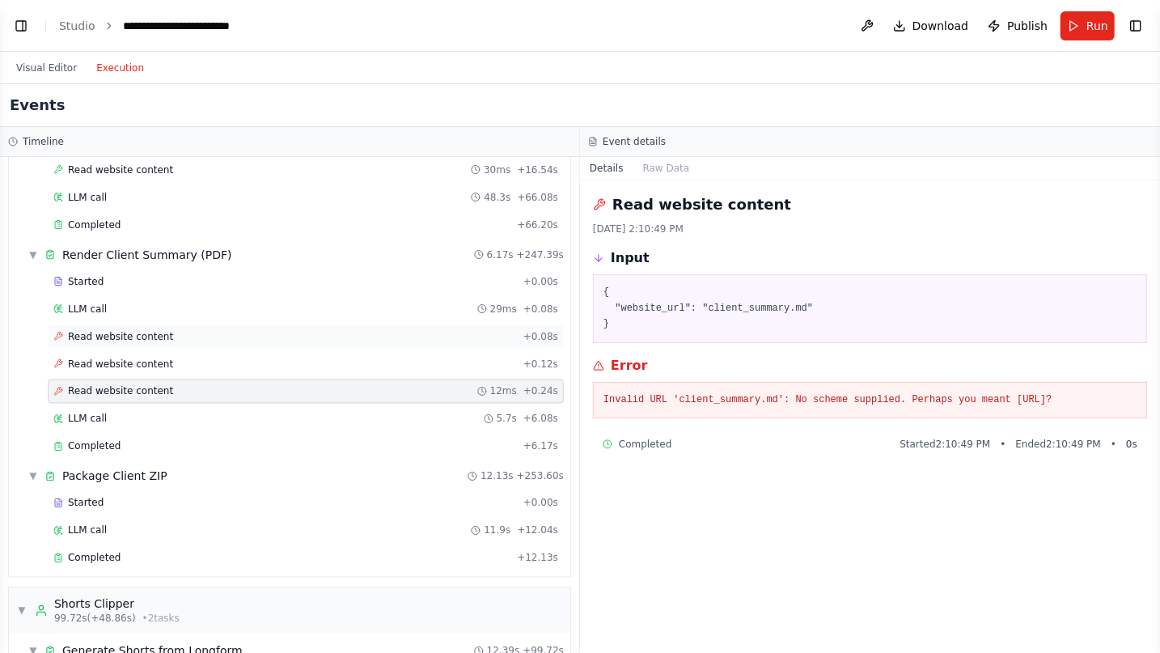
click at [142, 330] on span "Read website content" at bounding box center [120, 336] width 105 height 13
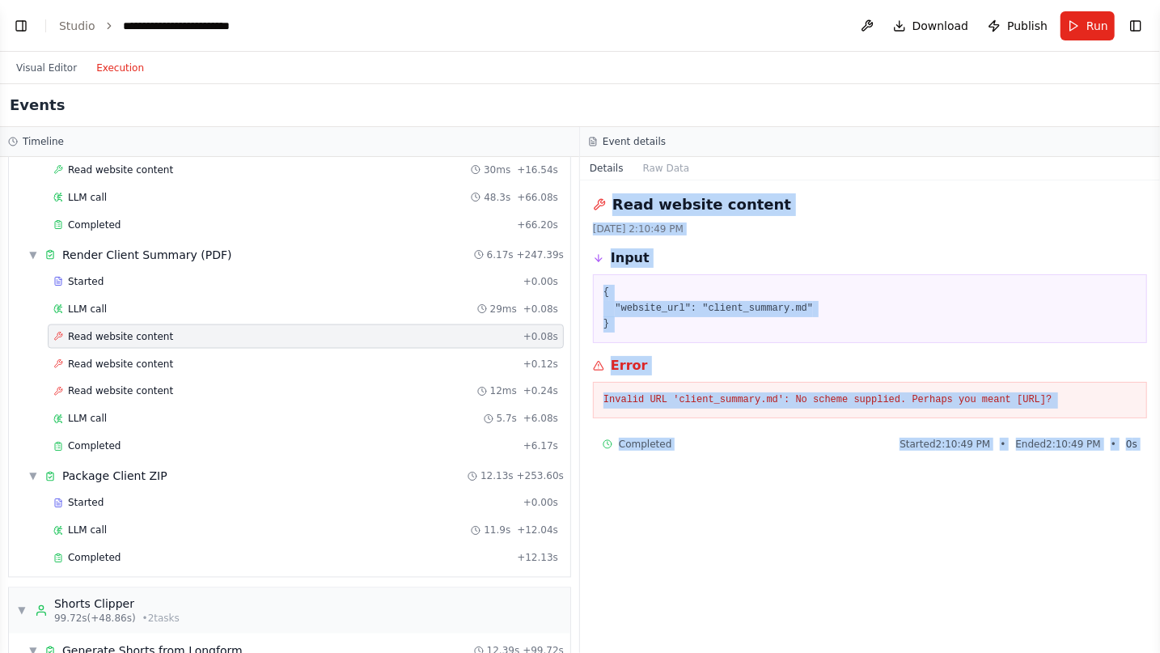
drag, startPoint x: 588, startPoint y: 208, endPoint x: 1156, endPoint y: 407, distance: 601.8
click at [1156, 407] on div "BETA You are the CrewAI Studio canvas builder. Create a brand-new automation na…" at bounding box center [580, 326] width 1160 height 653
click at [976, 528] on div "Read website content [DATE] 2:10:49 PM Input { "website_url": "client_summary.m…" at bounding box center [870, 416] width 580 height 472
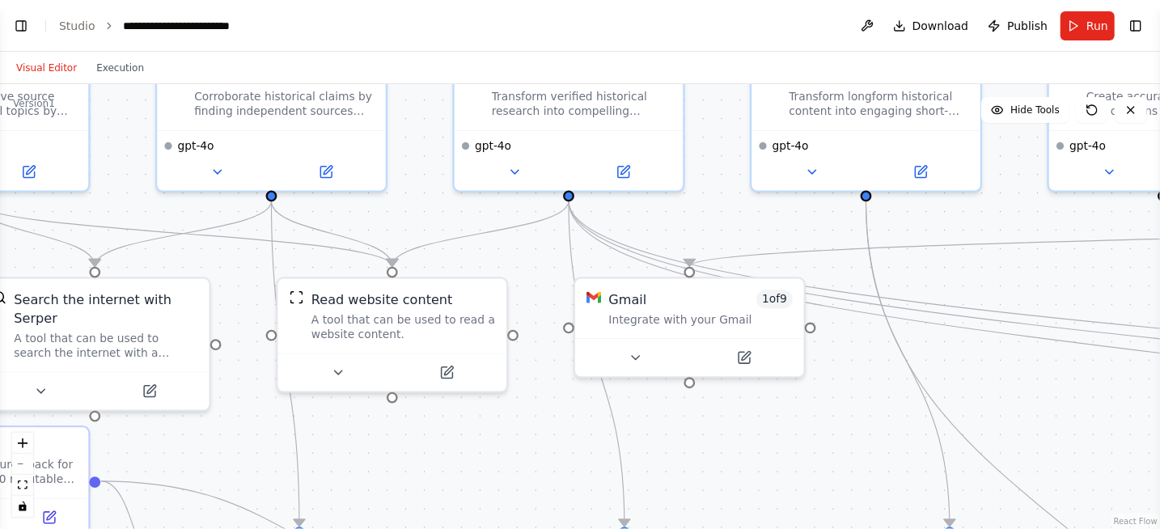
click at [26, 68] on button "Visual Editor" at bounding box center [46, 67] width 80 height 19
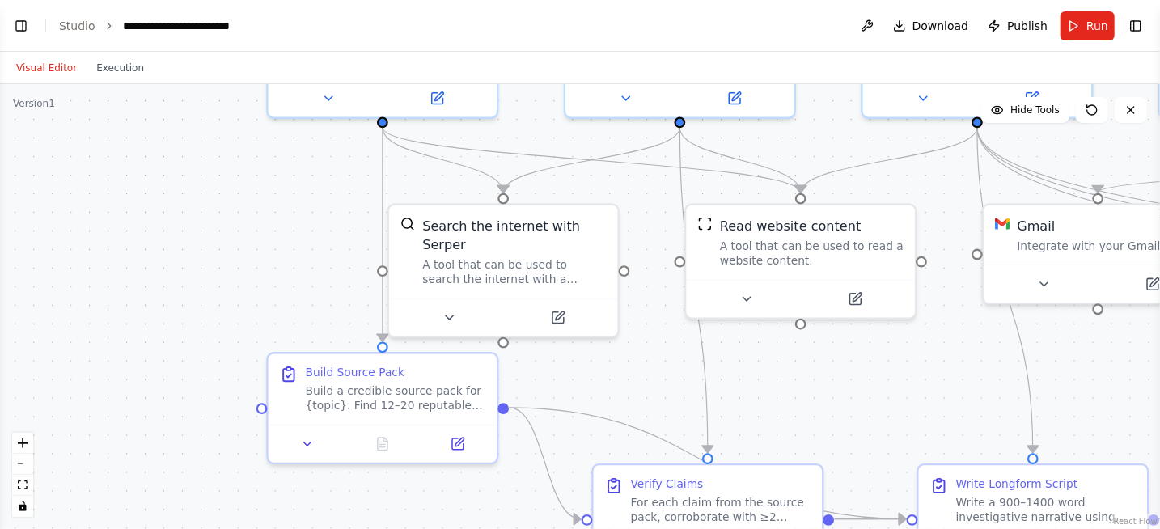
drag, startPoint x: 333, startPoint y: 452, endPoint x: 741, endPoint y: 379, distance: 415.2
click at [741, 379] on div ".deletable-edge-delete-btn { width: 20px; height: 20px; border: 0px solid #ffff…" at bounding box center [580, 306] width 1160 height 445
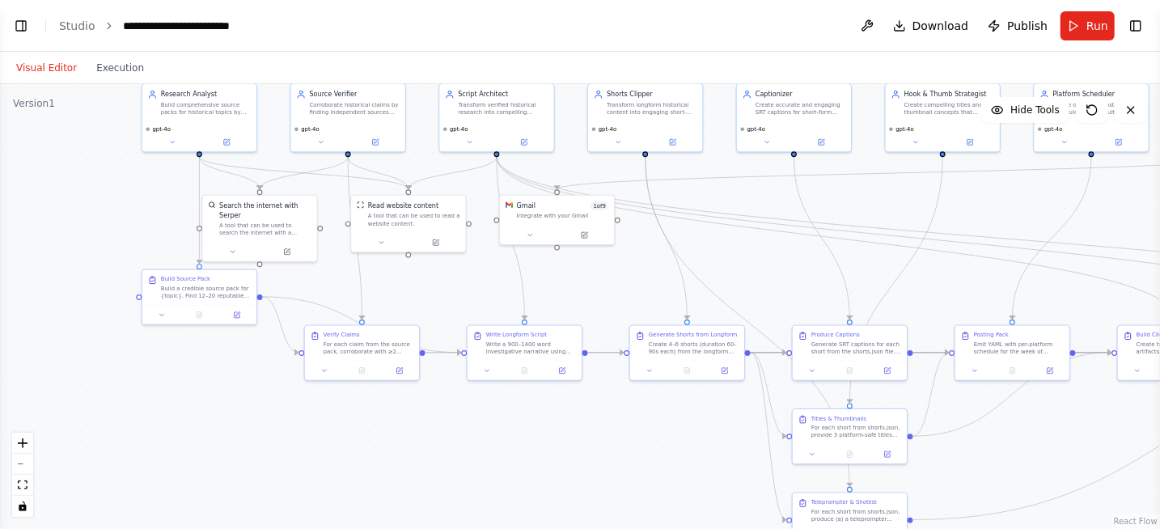
drag, startPoint x: 811, startPoint y: 398, endPoint x: 449, endPoint y: 302, distance: 375.0
click at [449, 302] on div ".deletable-edge-delete-btn { width: 20px; height: 20px; border: 0px solid #ffff…" at bounding box center [580, 306] width 1160 height 445
